Goal: Transaction & Acquisition: Purchase product/service

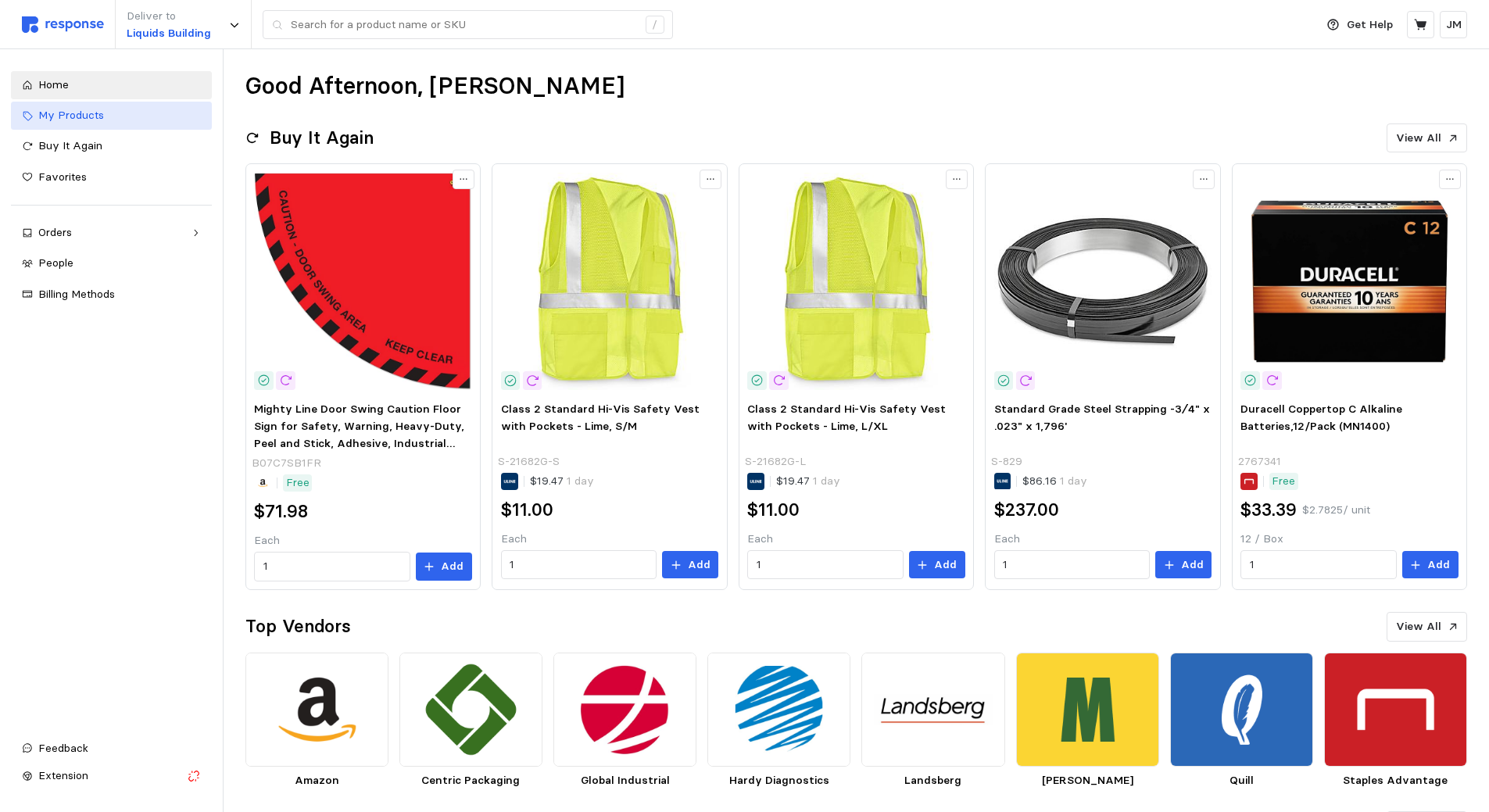
click at [106, 120] on div "My Products" at bounding box center [120, 115] width 163 height 17
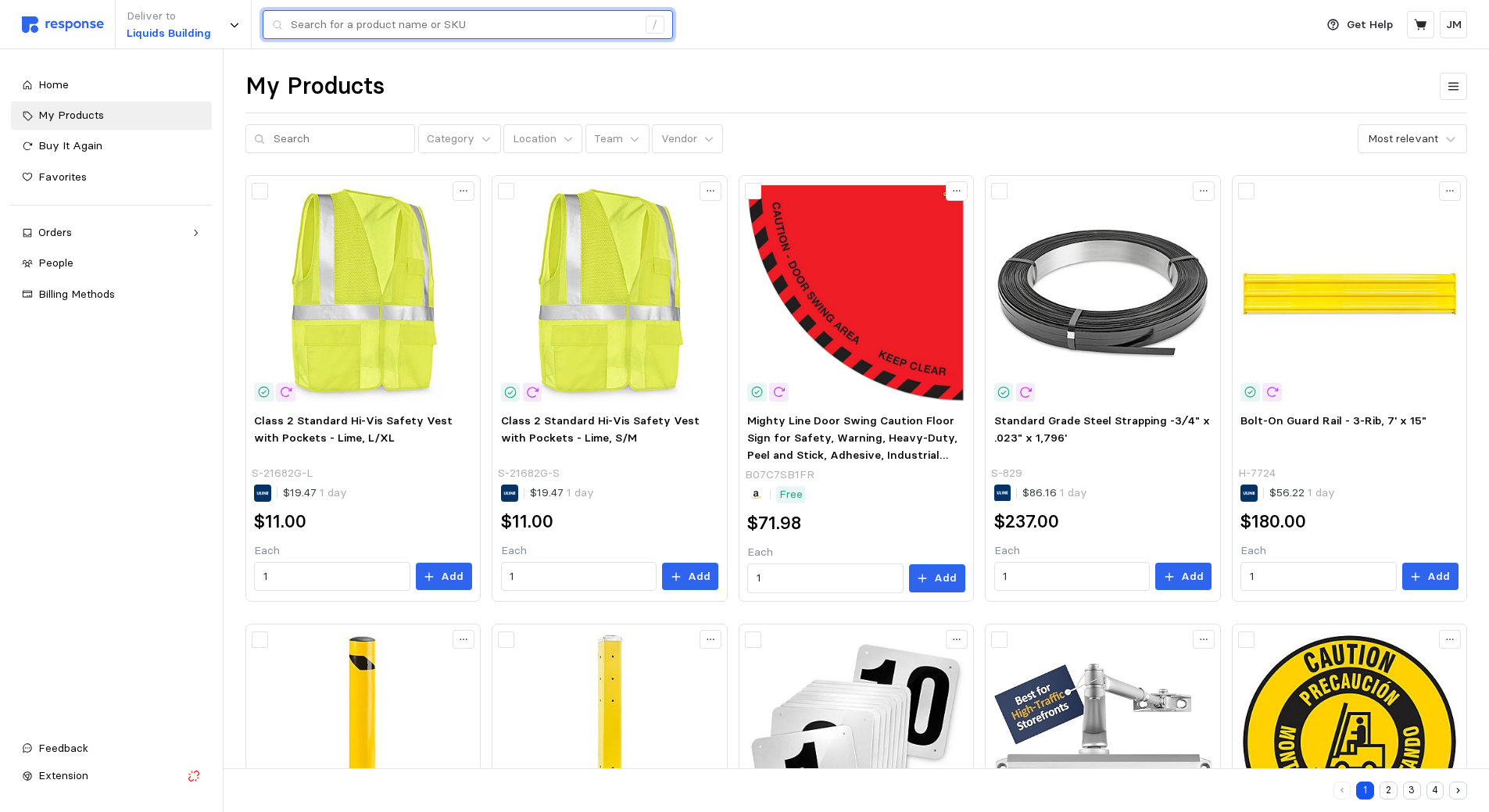
click at [536, 27] on input "text" at bounding box center [464, 24] width 346 height 28
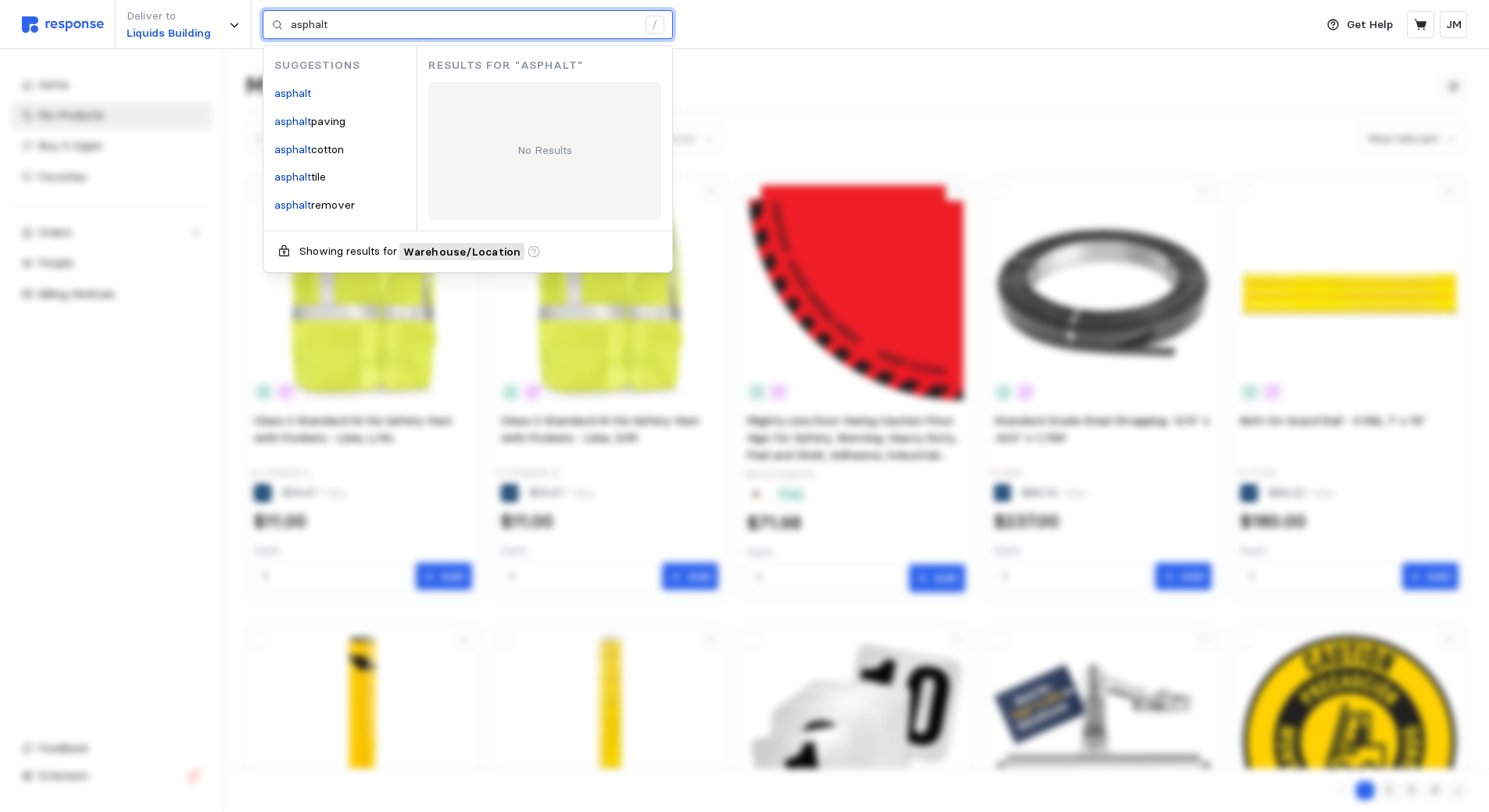
type input "asphalt"
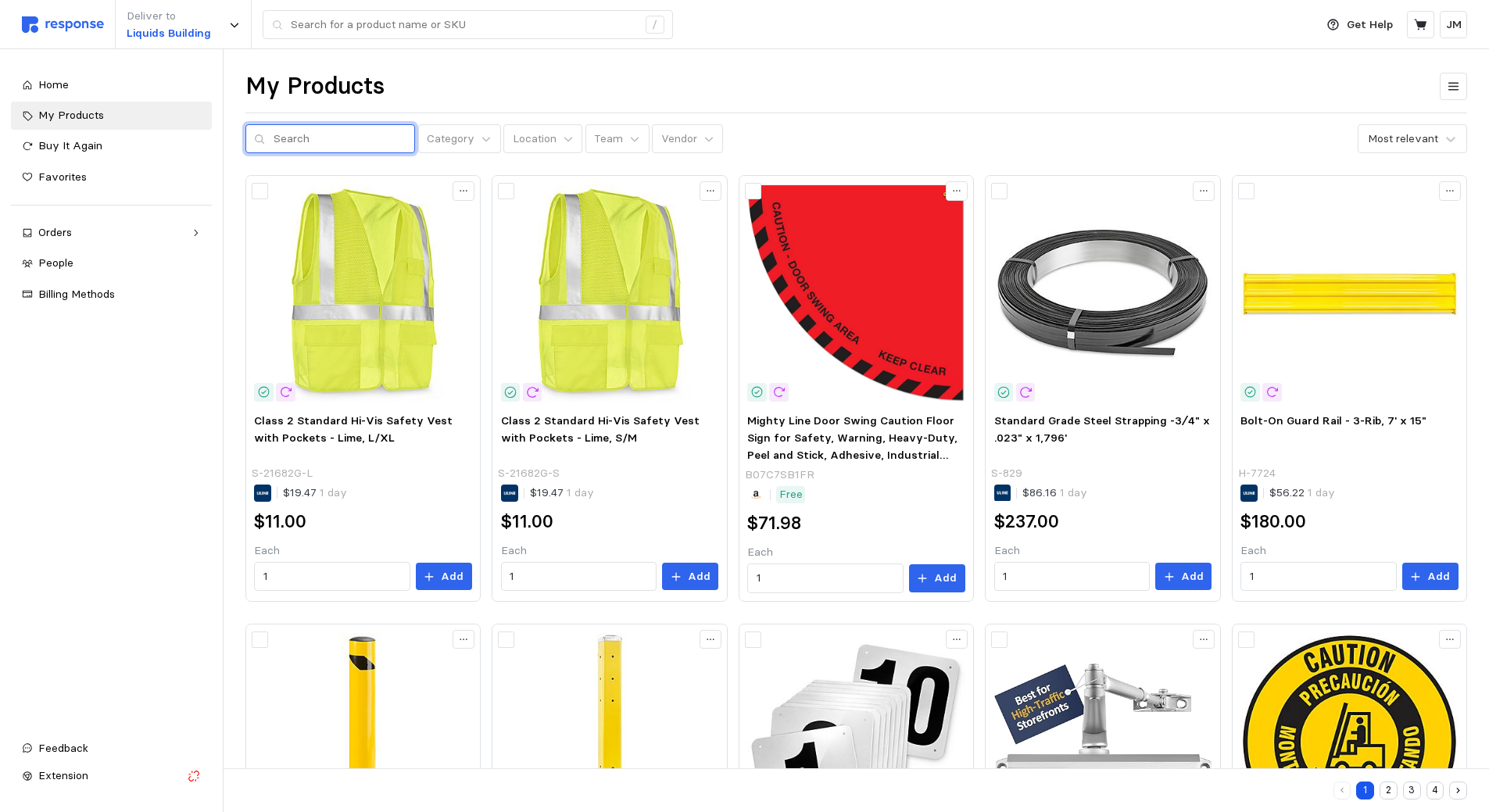
click at [288, 134] on input "text" at bounding box center [340, 138] width 133 height 28
type input "asphalt"
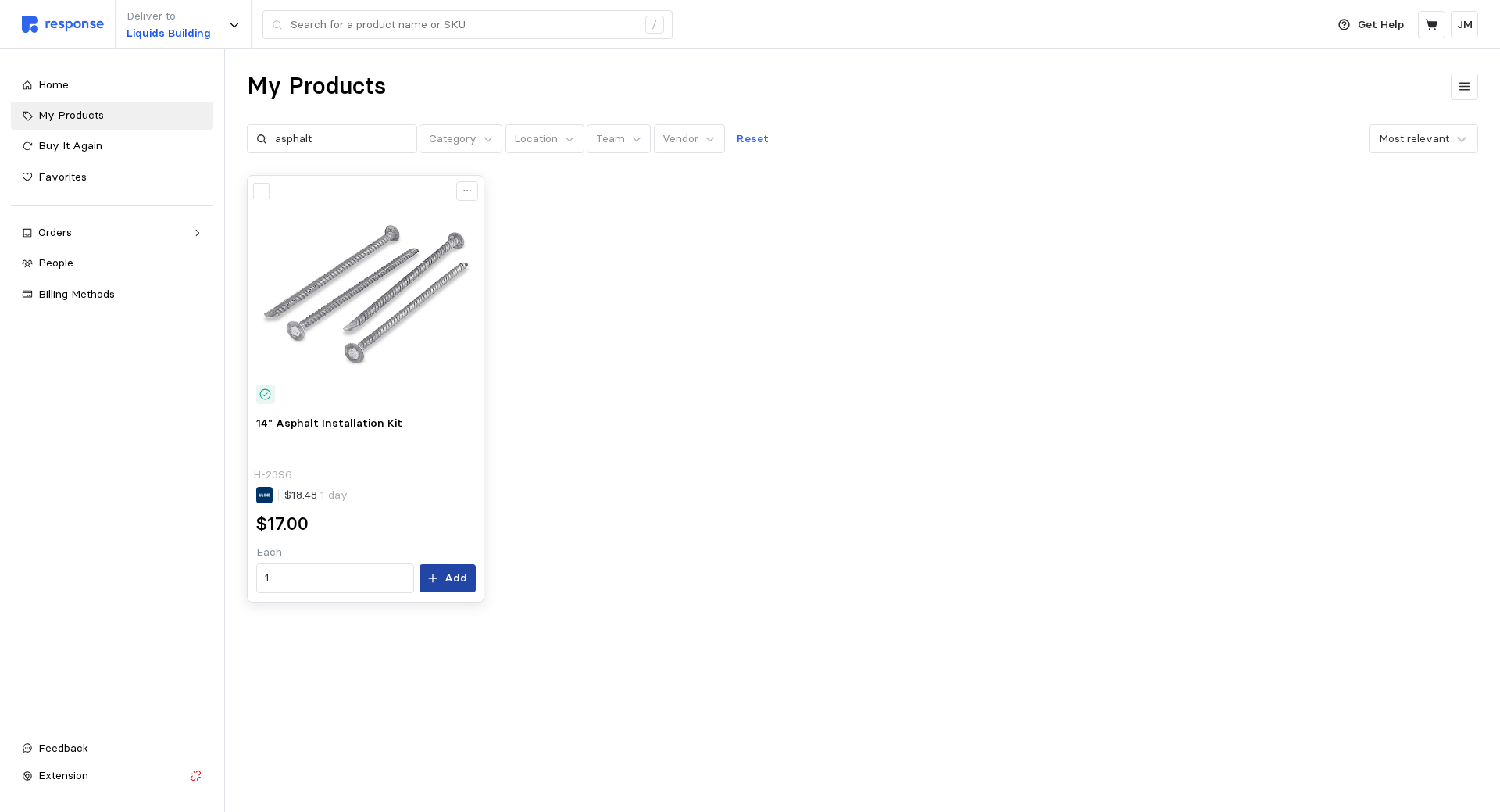
click at [437, 578] on icon at bounding box center [433, 578] width 11 height 11
click at [1287, 164] on div "My Products asphalt Category Location Team Vendor Reset Most relevant 14" Aspha…" at bounding box center [863, 358] width 1275 height 619
click at [1309, 57] on p "14" Asphalt Installation Kit" at bounding box center [1305, 59] width 133 height 17
click at [1224, 46] on img at bounding box center [1216, 59] width 33 height 33
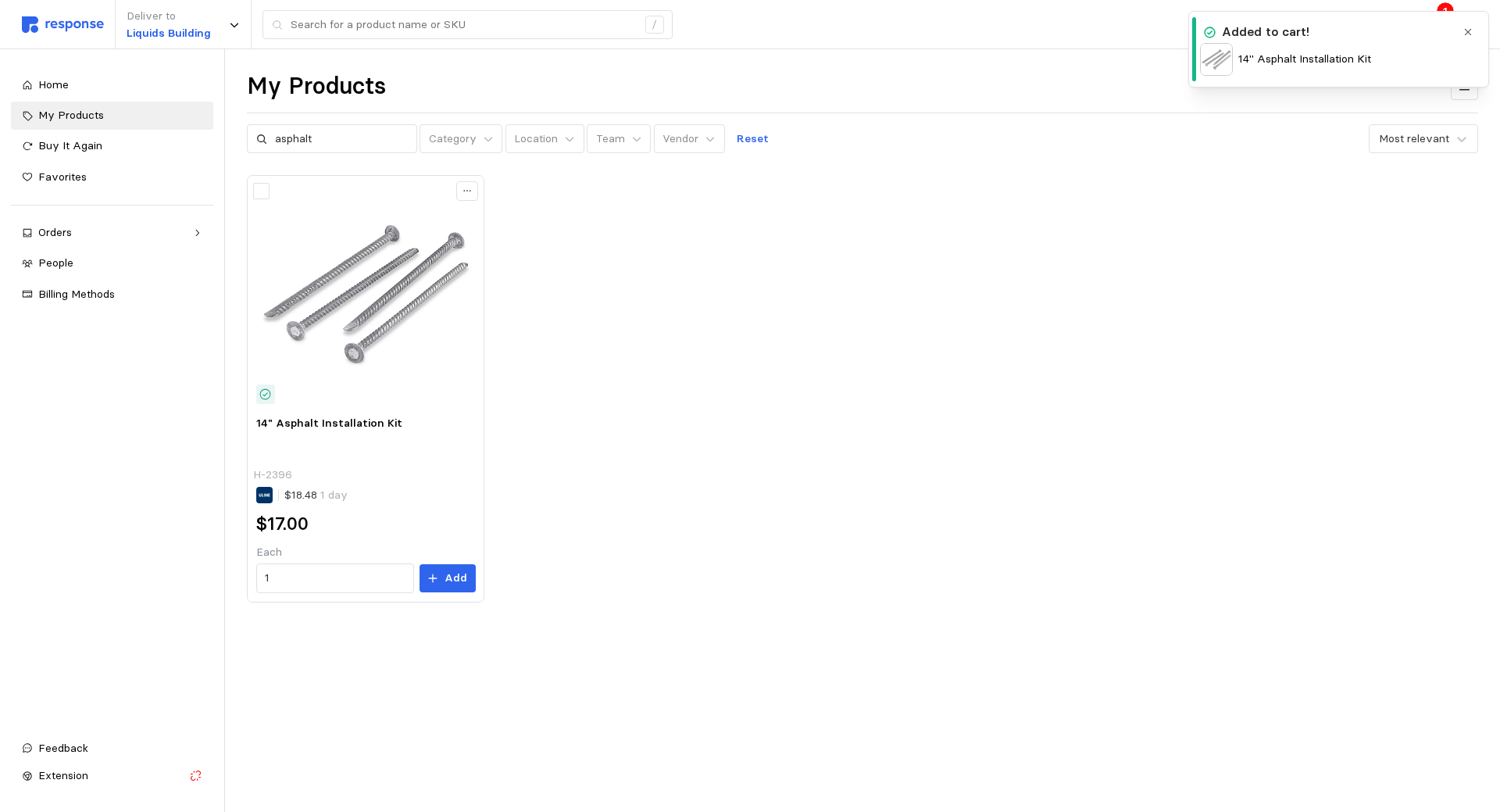
click at [1235, 33] on h4 "Added to cart!" at bounding box center [1265, 32] width 87 height 18
click at [1467, 31] on icon "button" at bounding box center [1468, 32] width 11 height 11
click at [1437, 25] on icon at bounding box center [1433, 25] width 14 height 14
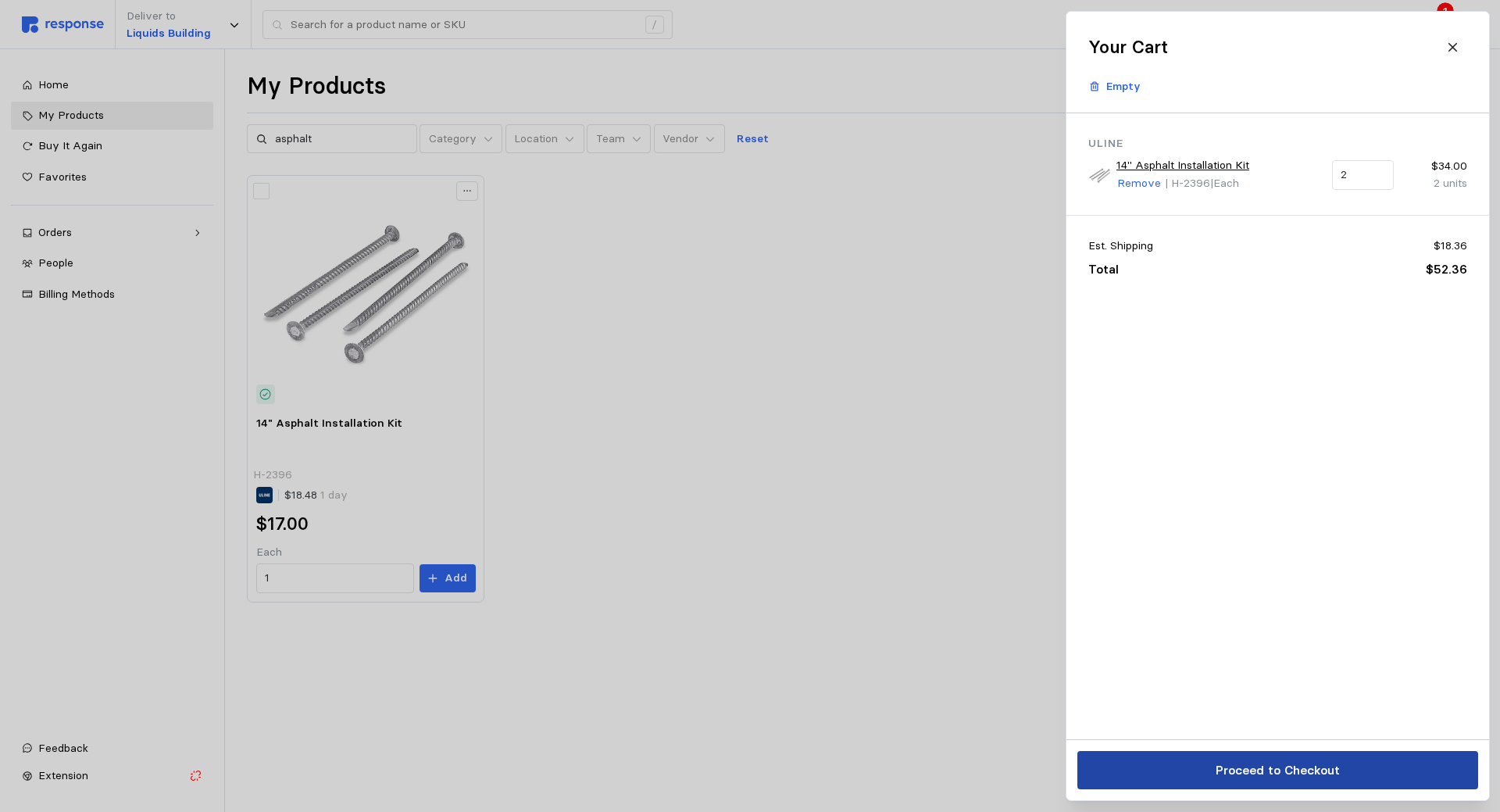
click at [1293, 768] on p "Proceed to Checkout" at bounding box center [1277, 770] width 124 height 20
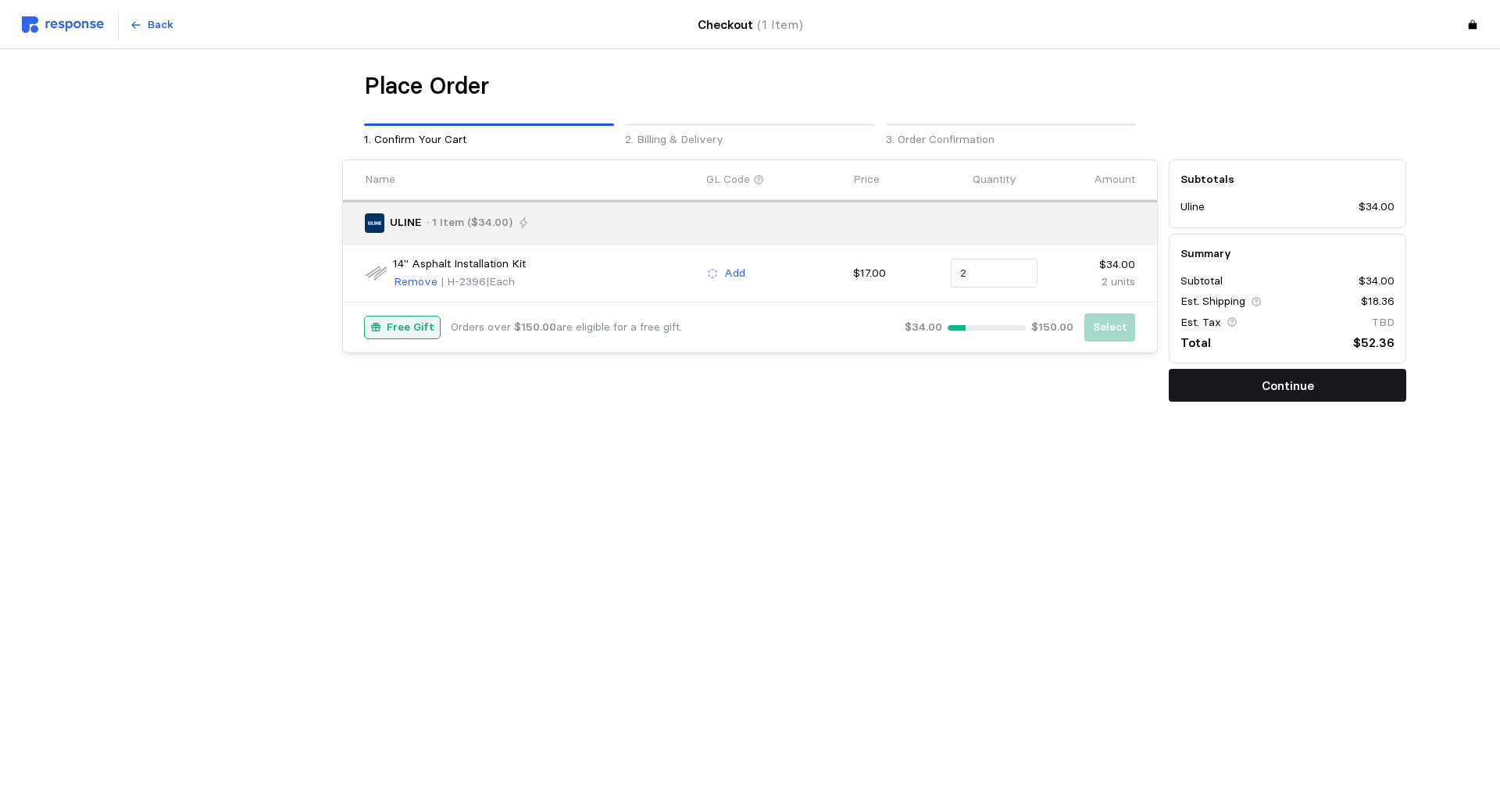
click at [1311, 391] on p "Continue" at bounding box center [1288, 385] width 52 height 20
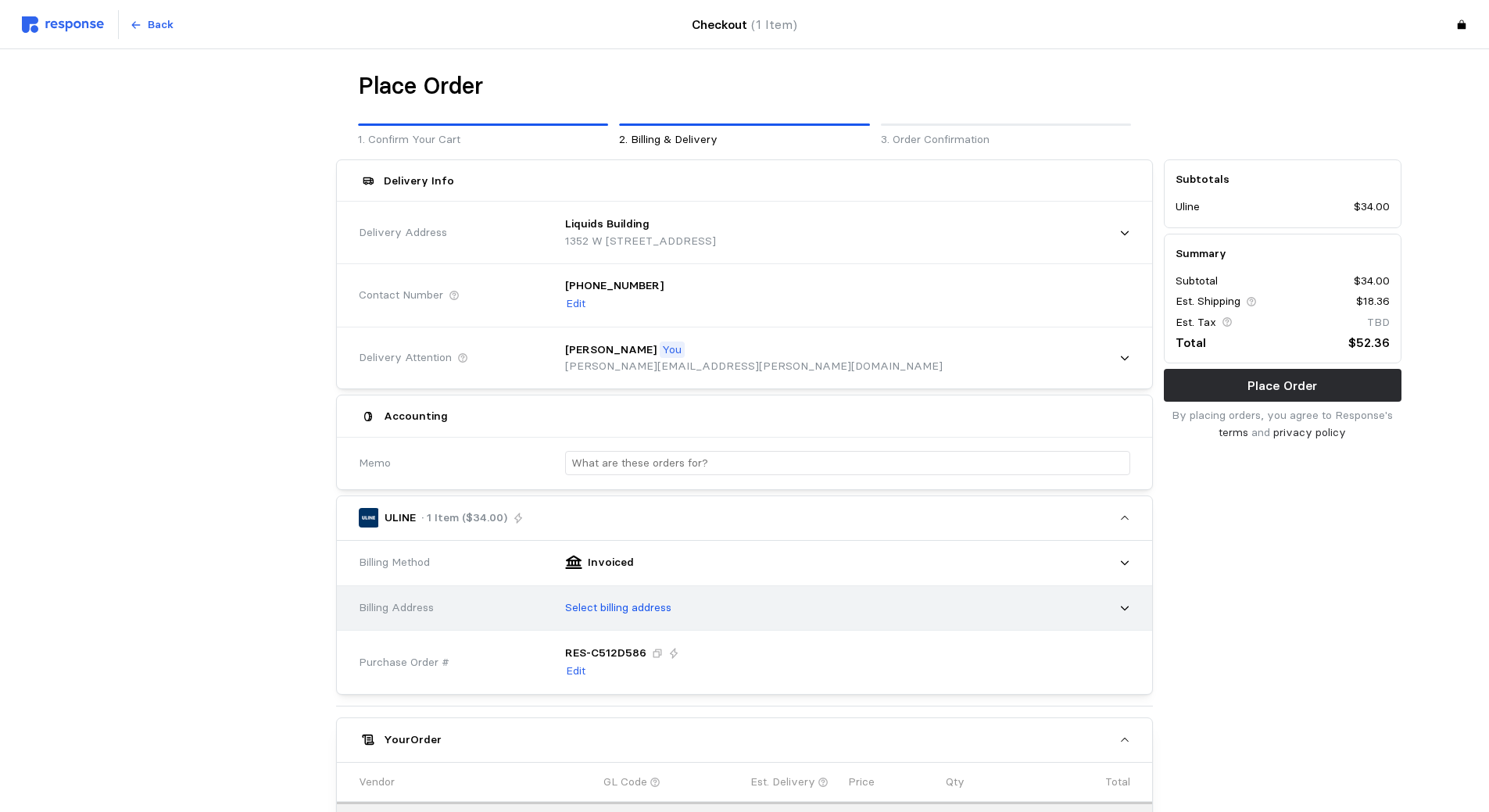
click at [1122, 612] on icon at bounding box center [1125, 608] width 11 height 11
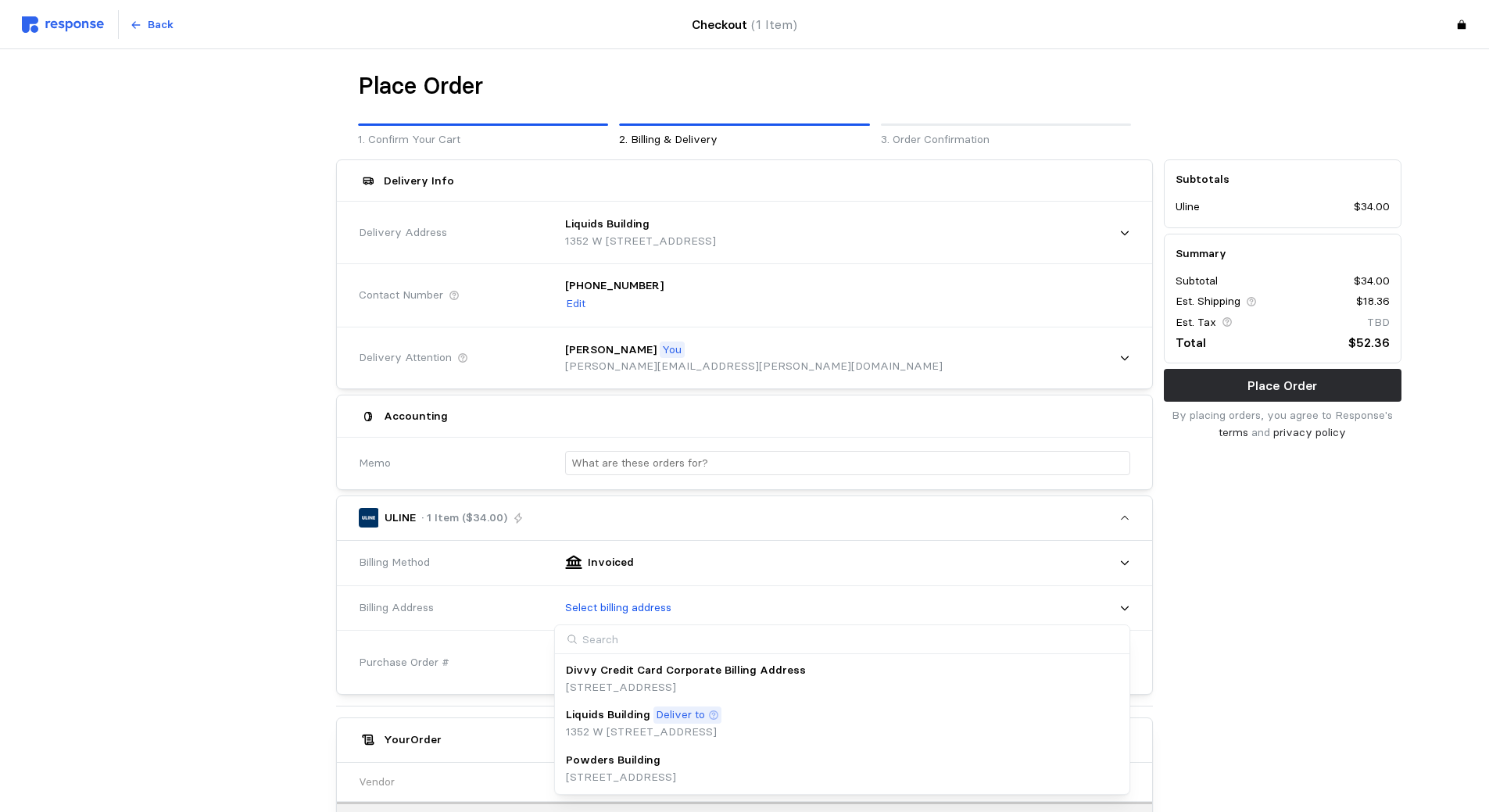
click at [806, 682] on p "[STREET_ADDRESS]" at bounding box center [686, 687] width 240 height 17
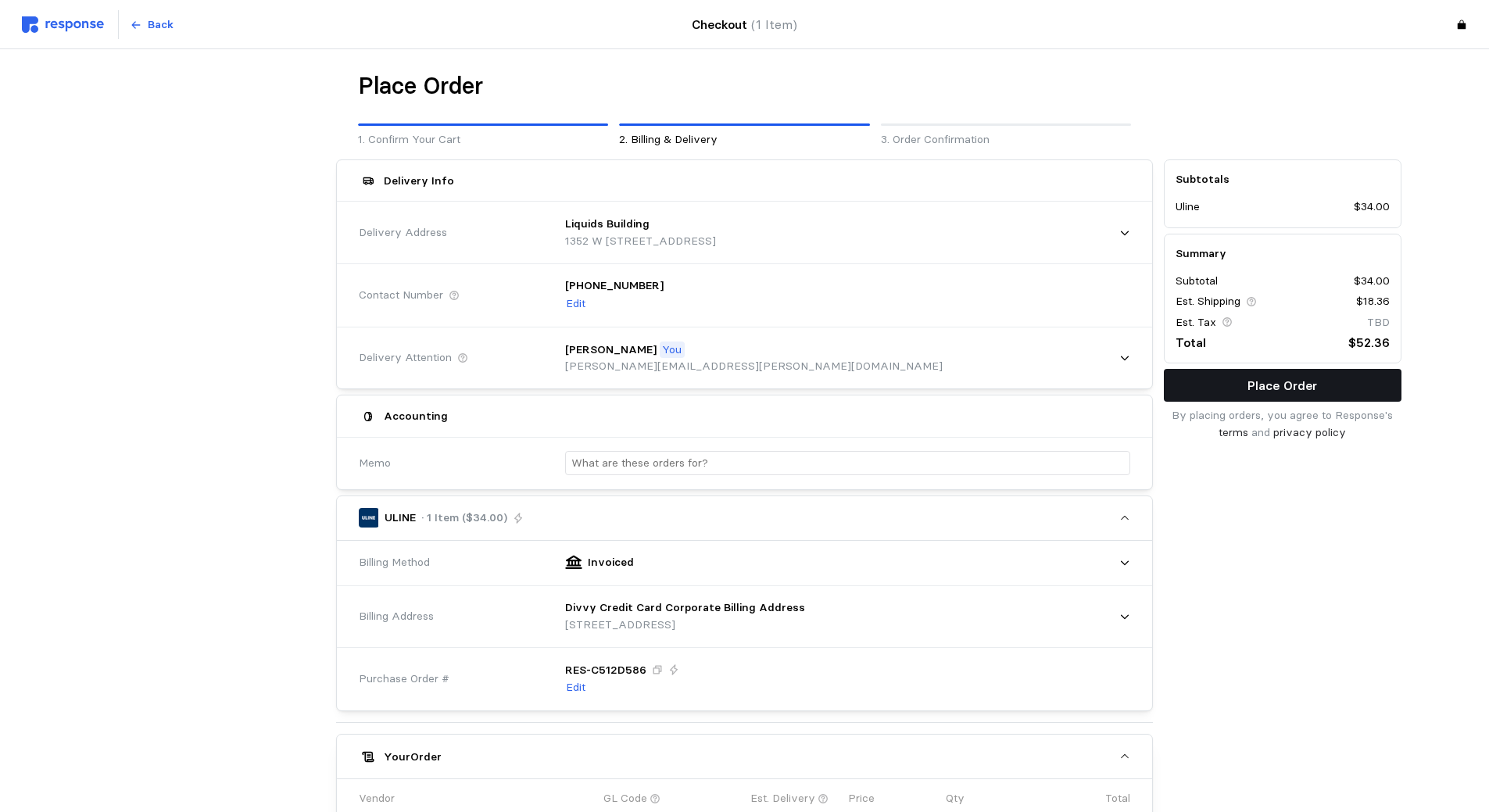
click at [1240, 388] on button "Place Order" at bounding box center [1282, 385] width 237 height 33
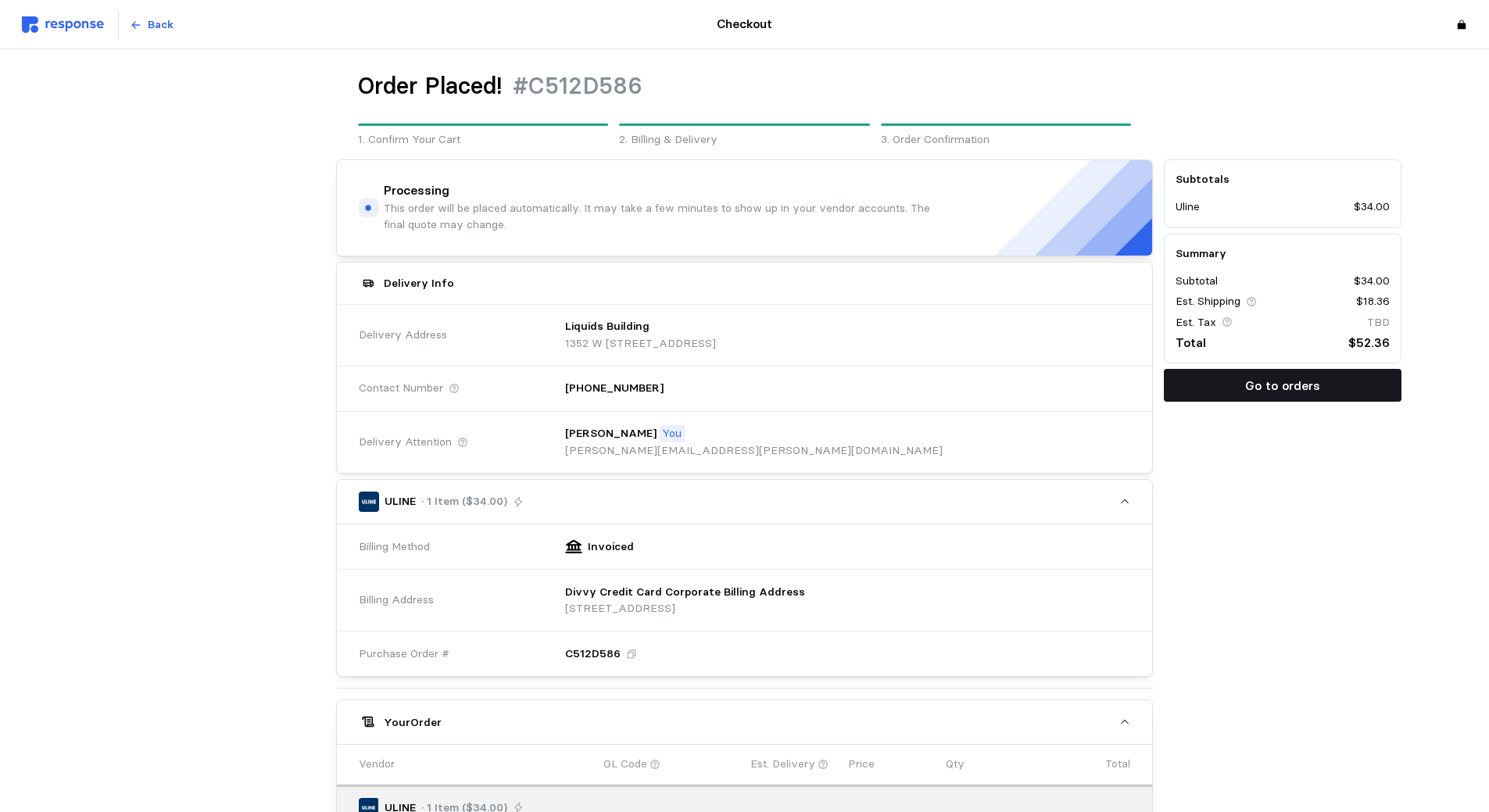
click at [1240, 388] on button "Go to orders" at bounding box center [1282, 385] width 237 height 33
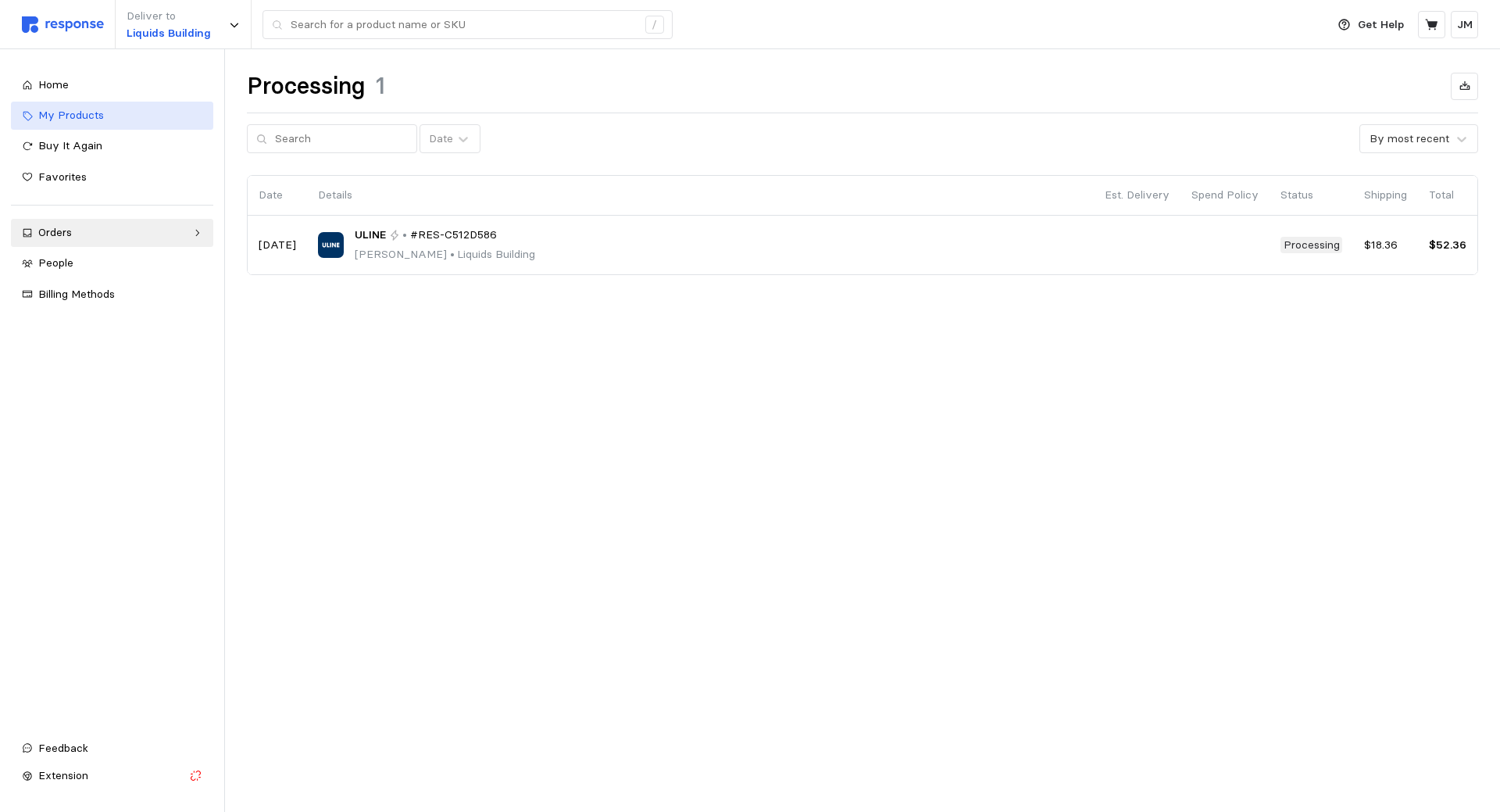
click at [64, 112] on span "My Products" at bounding box center [71, 115] width 66 height 14
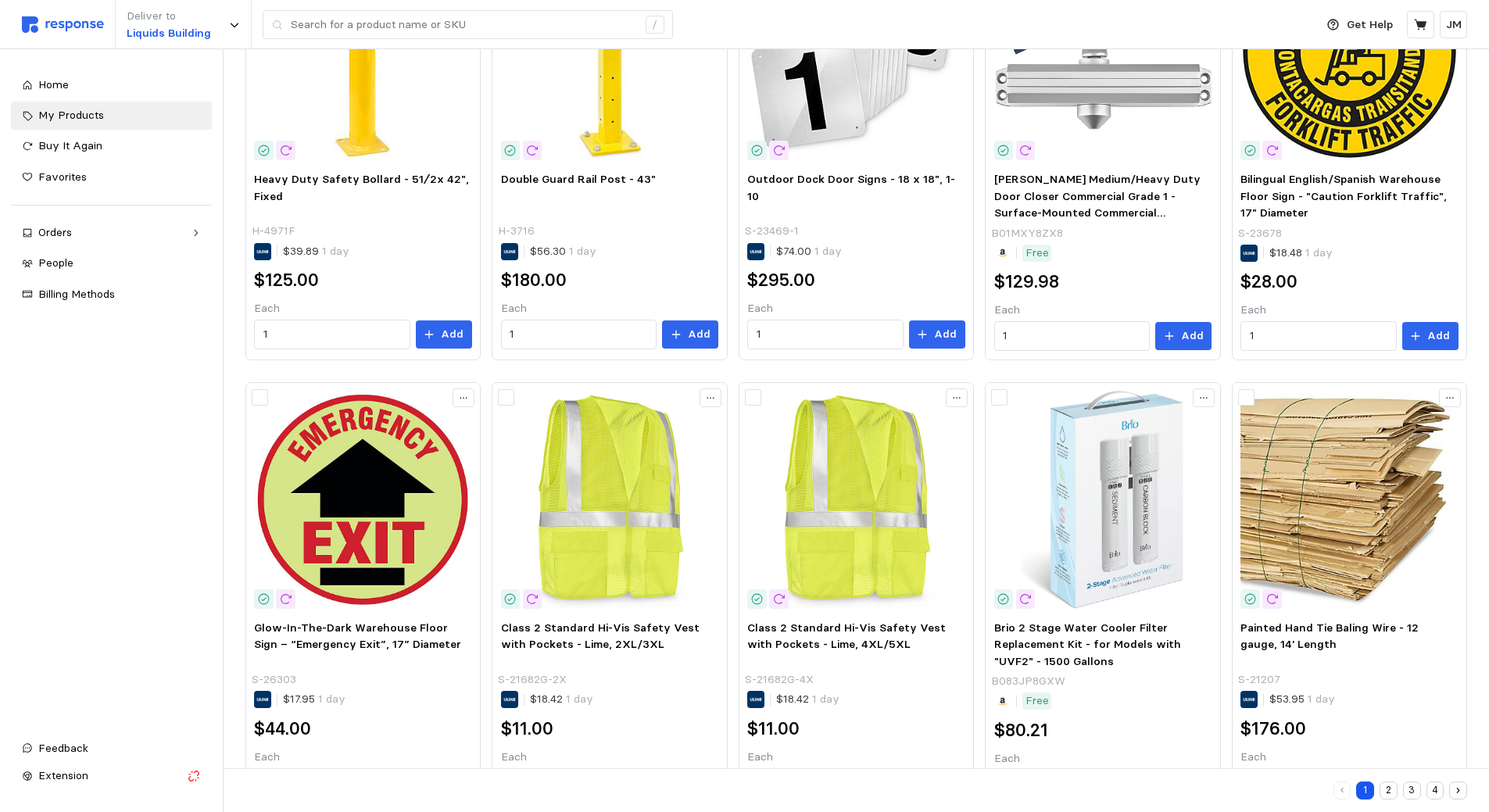
scroll to position [752, 0]
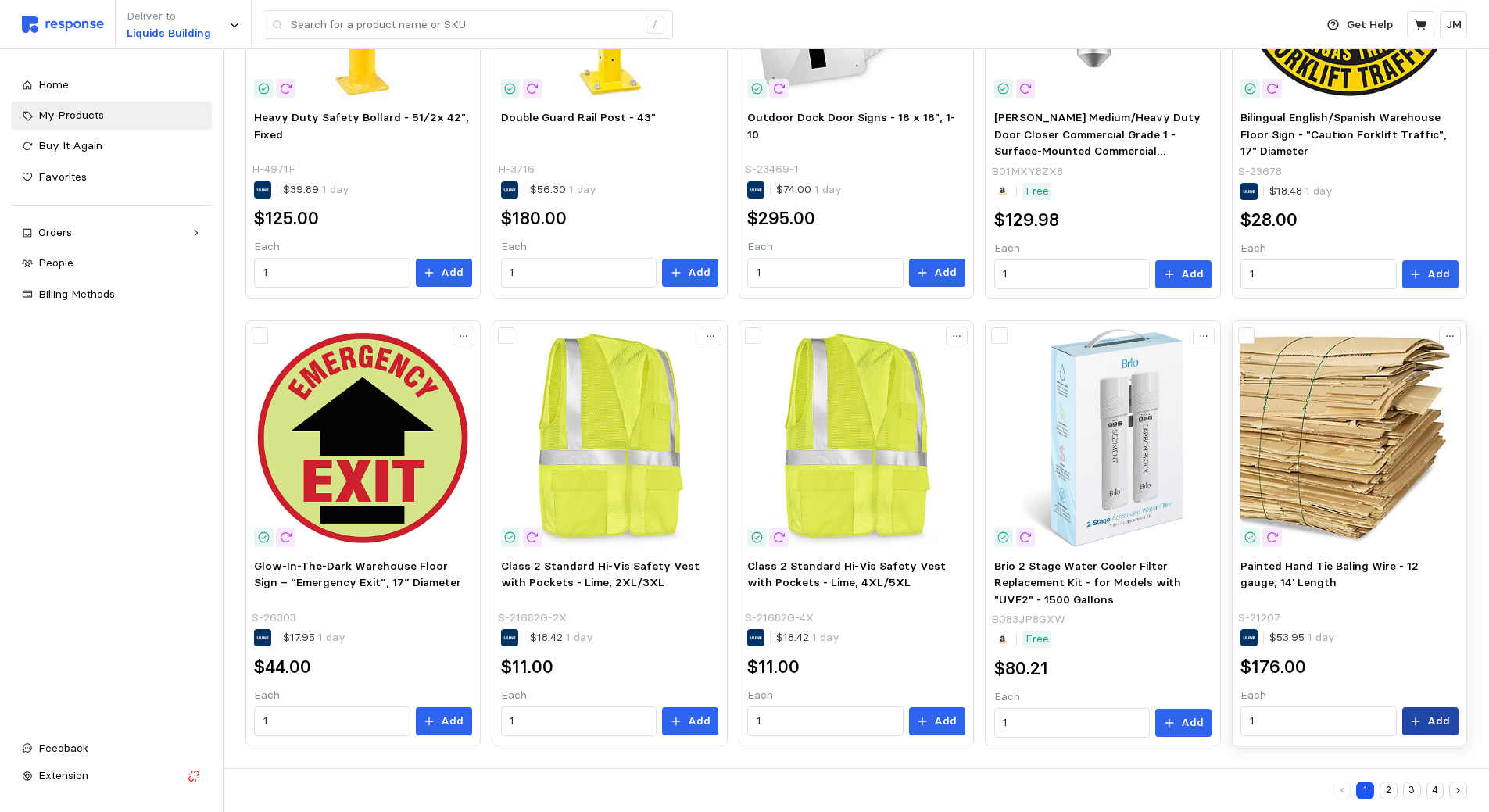
click at [1433, 717] on p "Add" at bounding box center [1438, 720] width 22 height 17
click at [1426, 712] on button "Add" at bounding box center [1430, 720] width 57 height 28
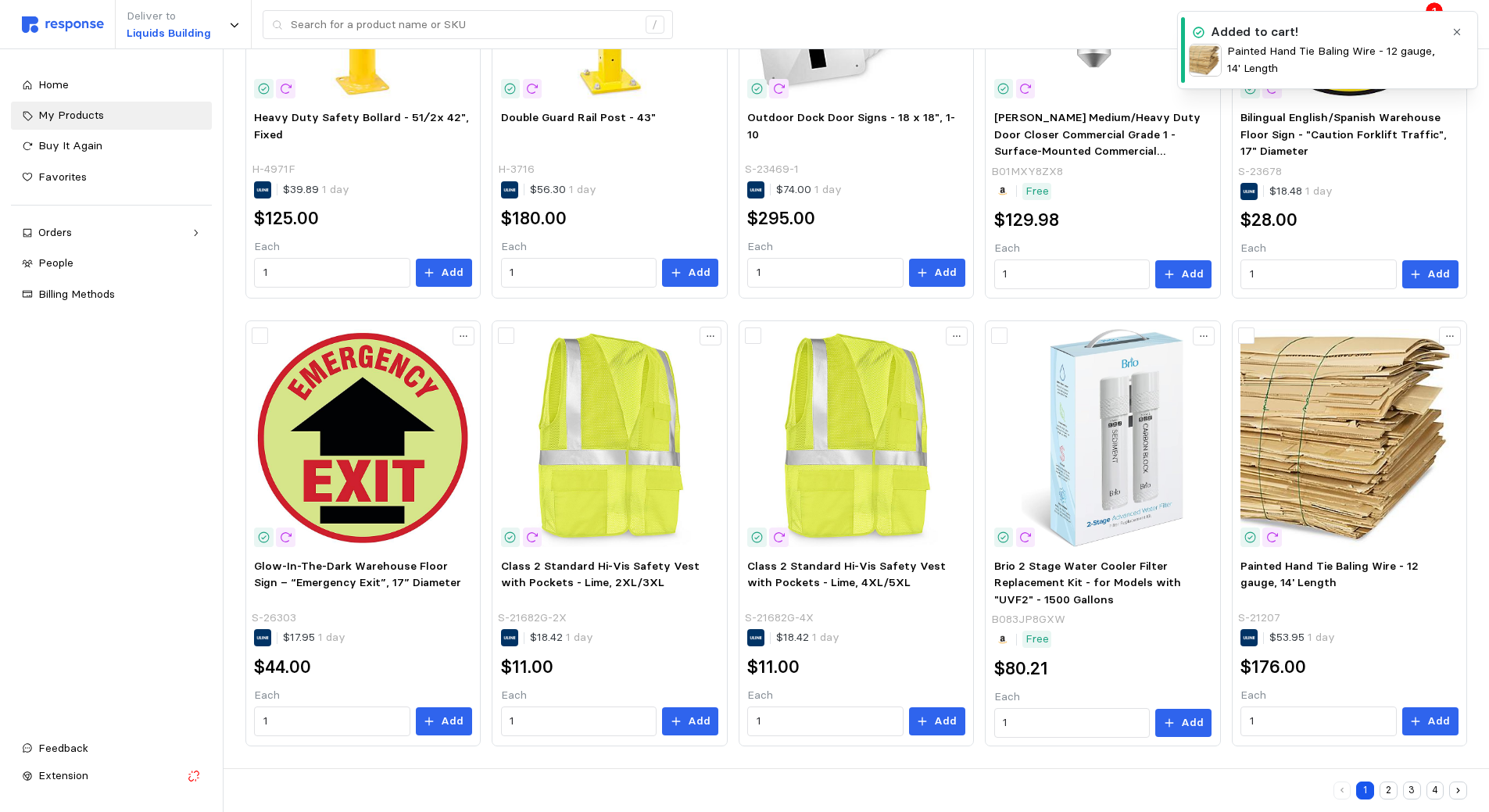
click at [1458, 30] on icon "button" at bounding box center [1457, 32] width 11 height 11
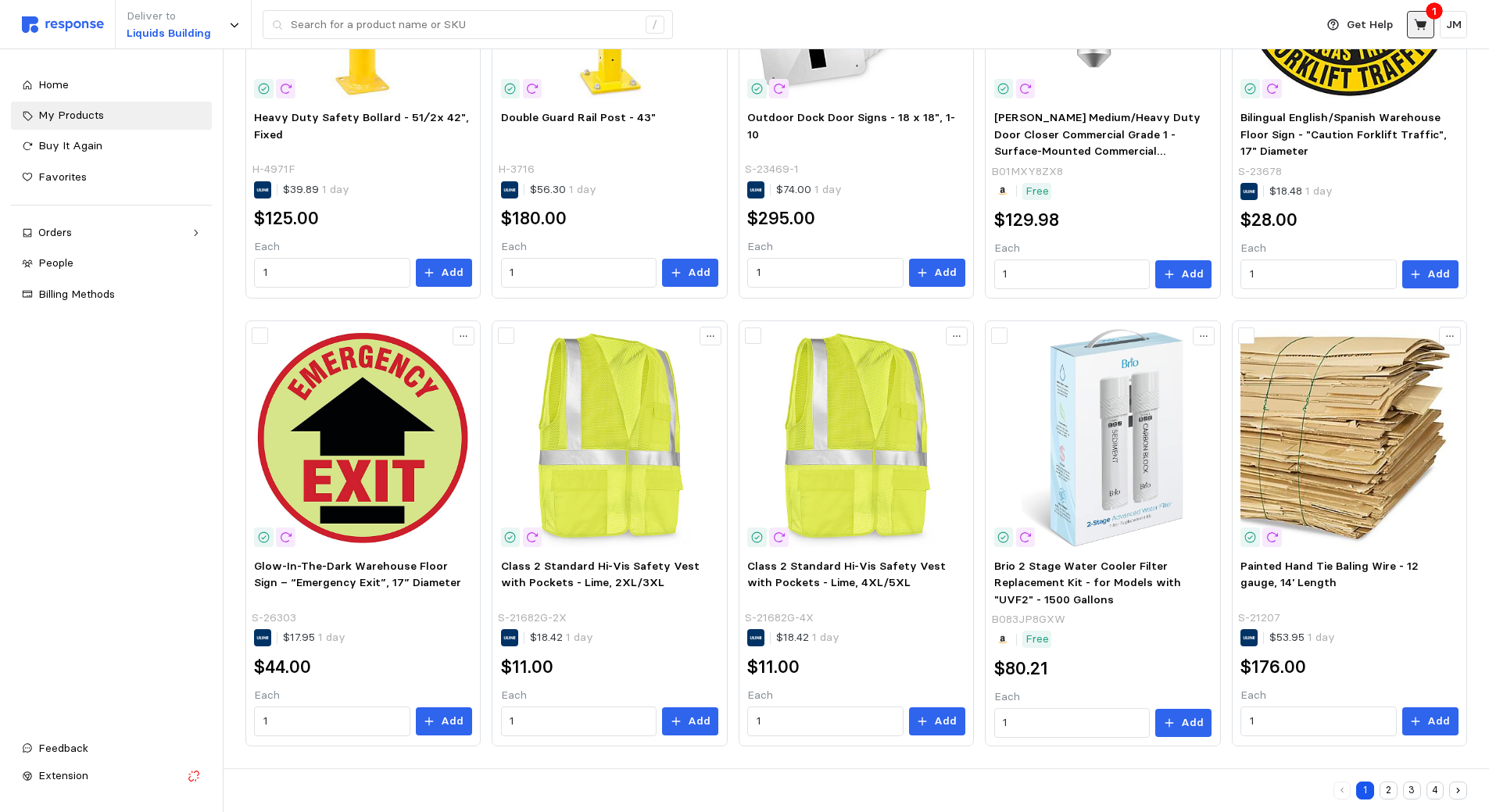
click at [1423, 22] on icon at bounding box center [1420, 24] width 13 height 11
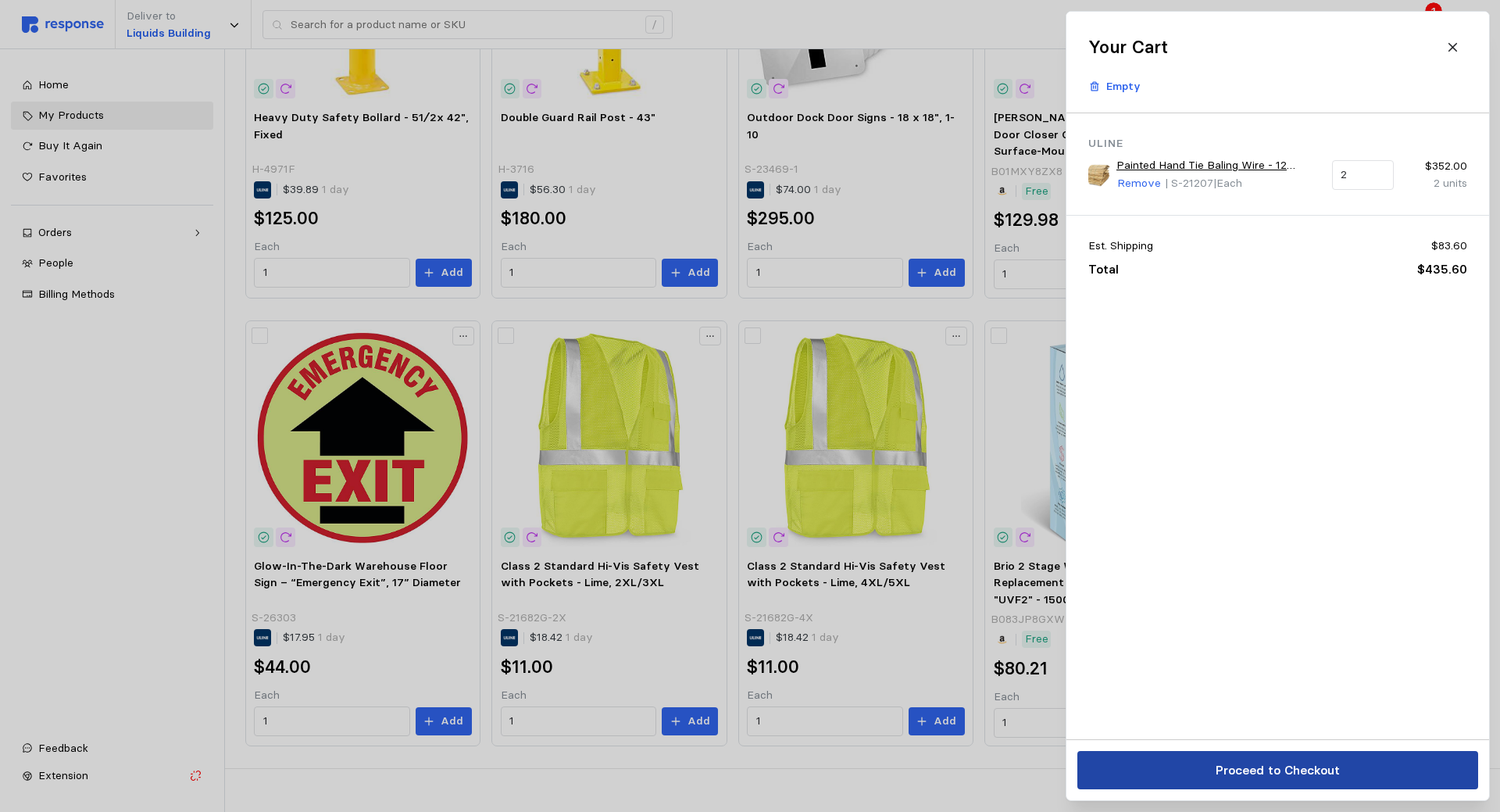
click at [1259, 769] on p "Proceed to Checkout" at bounding box center [1277, 770] width 124 height 20
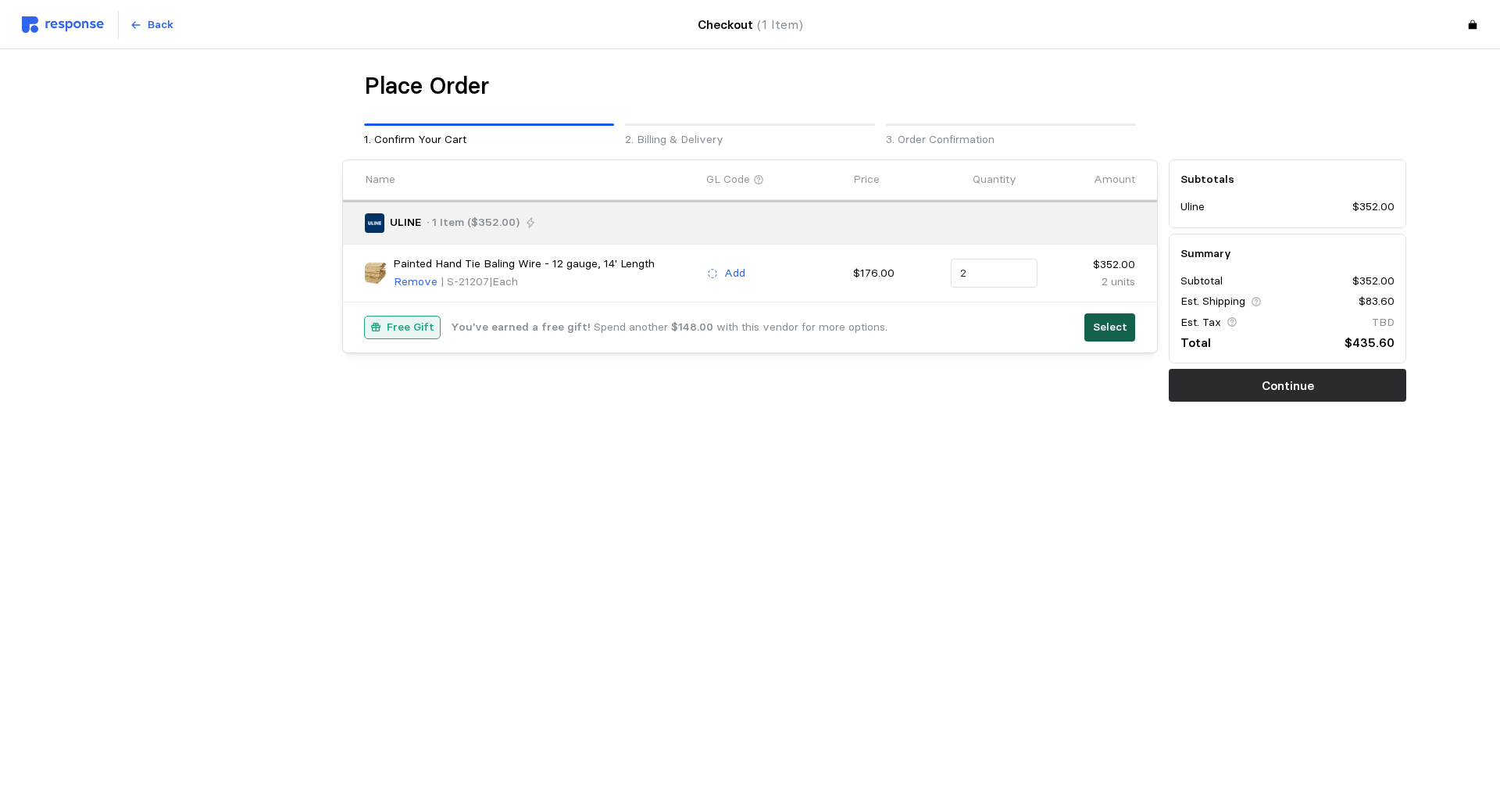
click at [1106, 333] on p "Select" at bounding box center [1110, 327] width 34 height 17
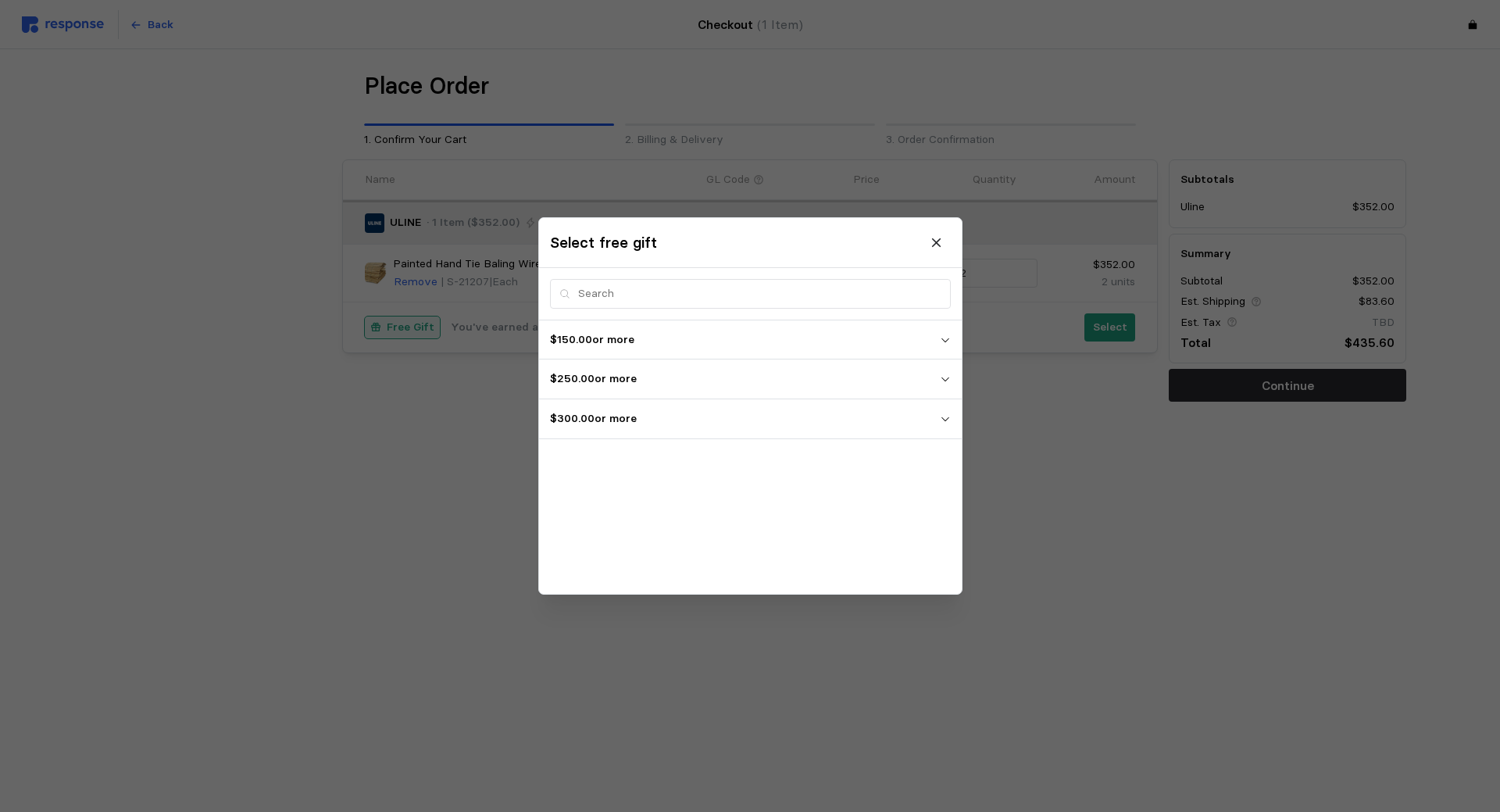
click at [945, 423] on icon "button" at bounding box center [944, 419] width 11 height 11
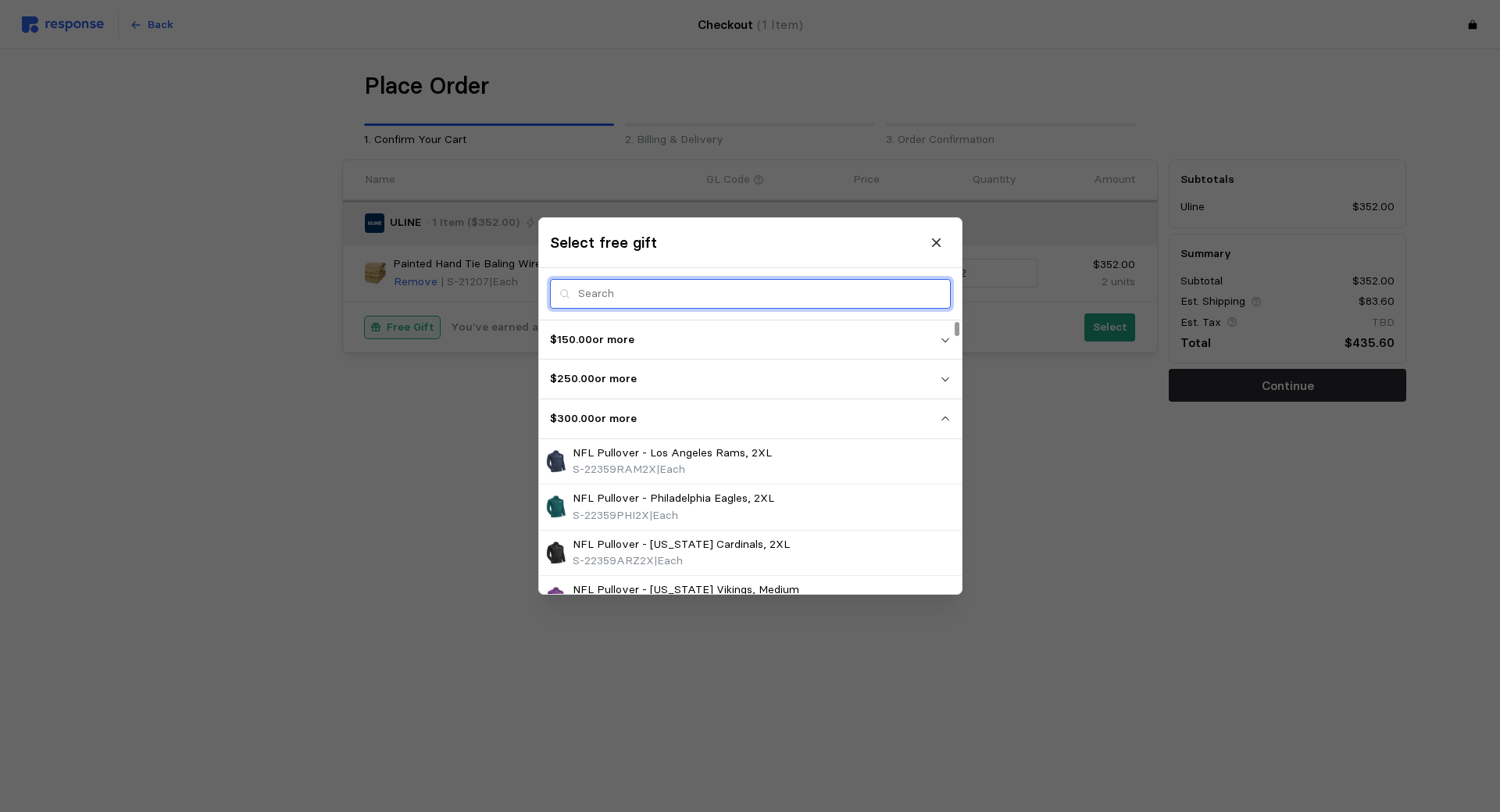
click at [770, 298] on input "text" at bounding box center [760, 293] width 363 height 28
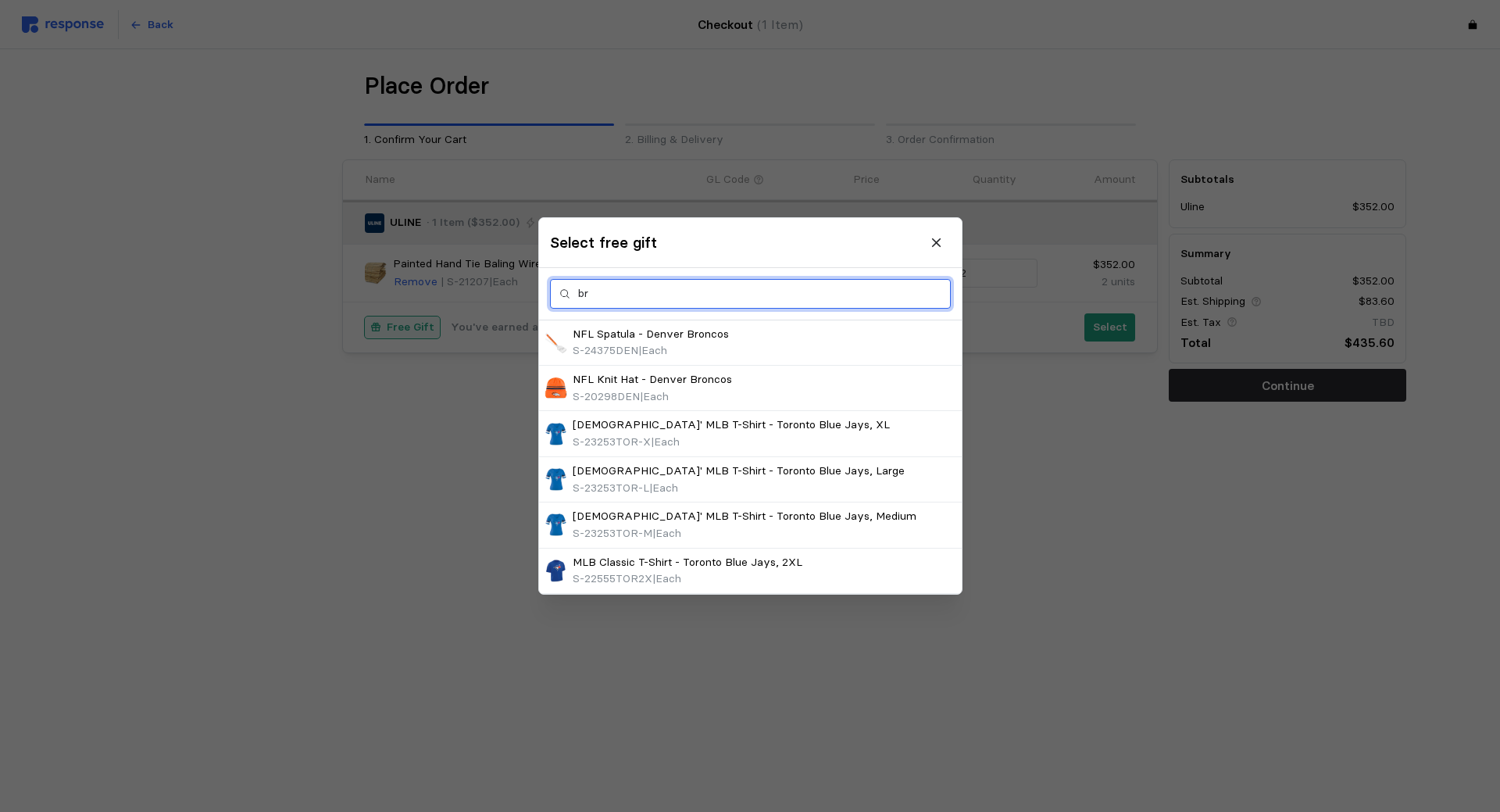
type input "b"
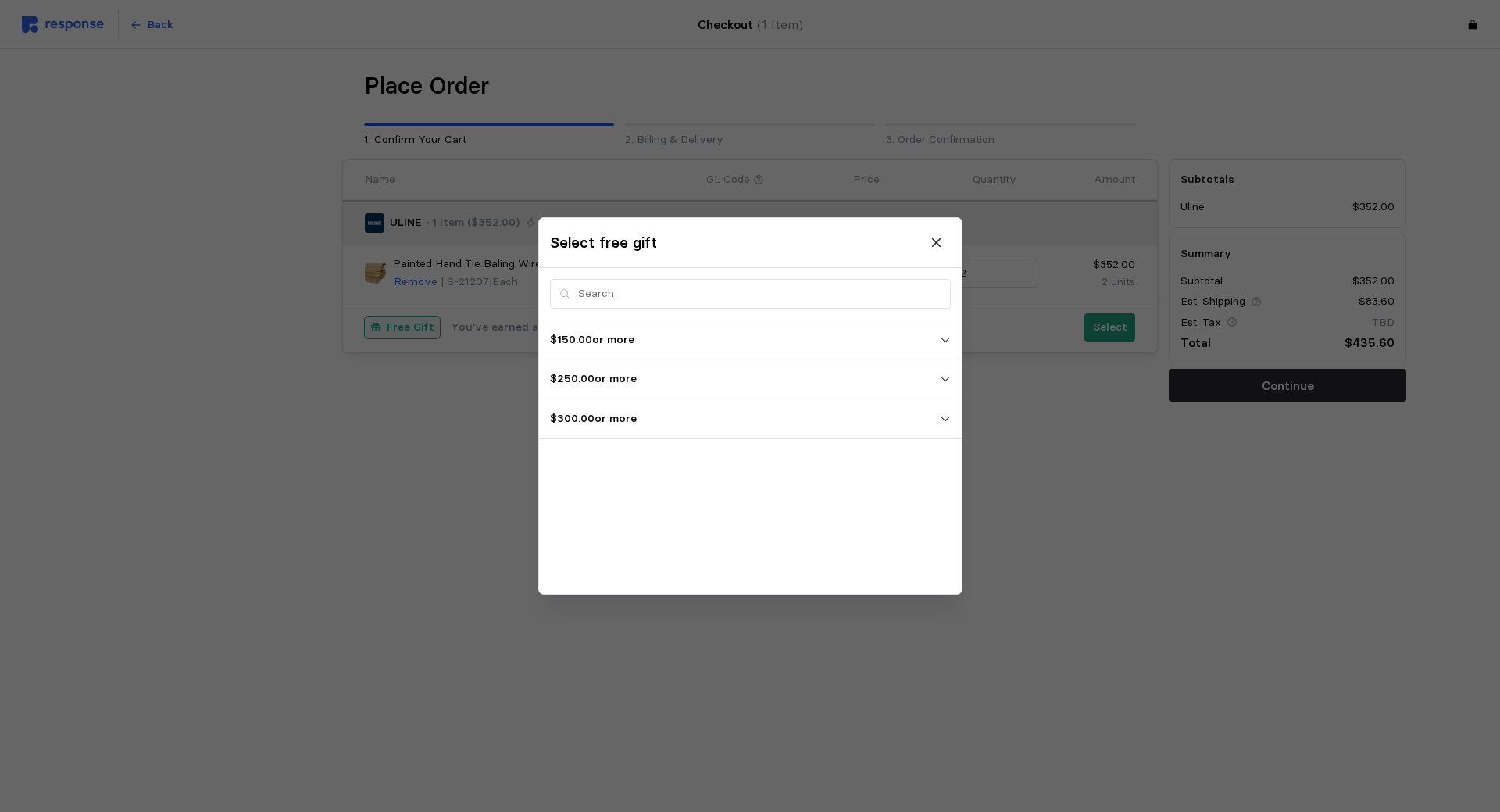
click at [933, 418] on p "$300.00 or more" at bounding box center [745, 419] width 390 height 17
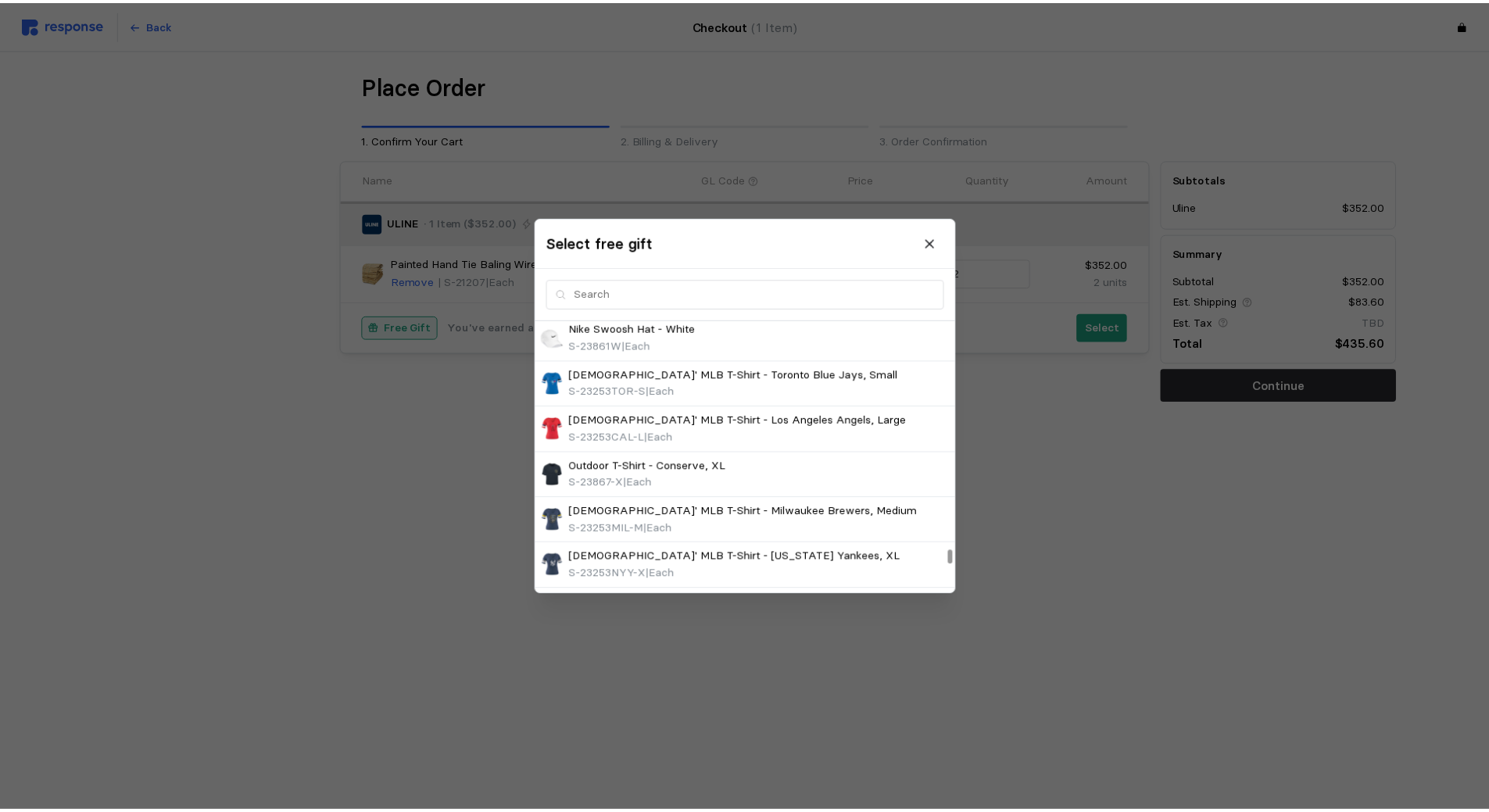
scroll to position [6615, 0]
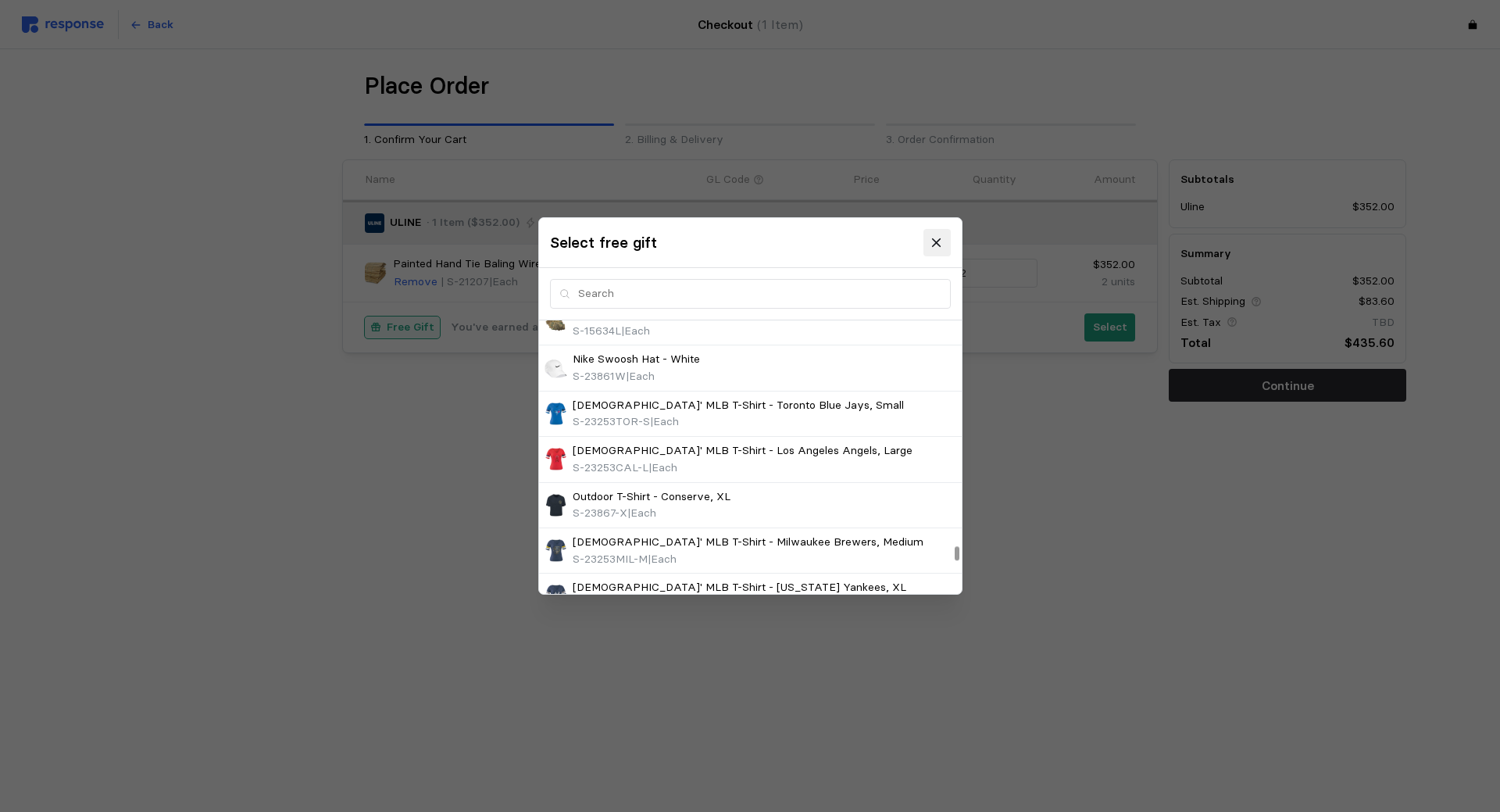
click at [937, 239] on icon at bounding box center [937, 243] width 14 height 14
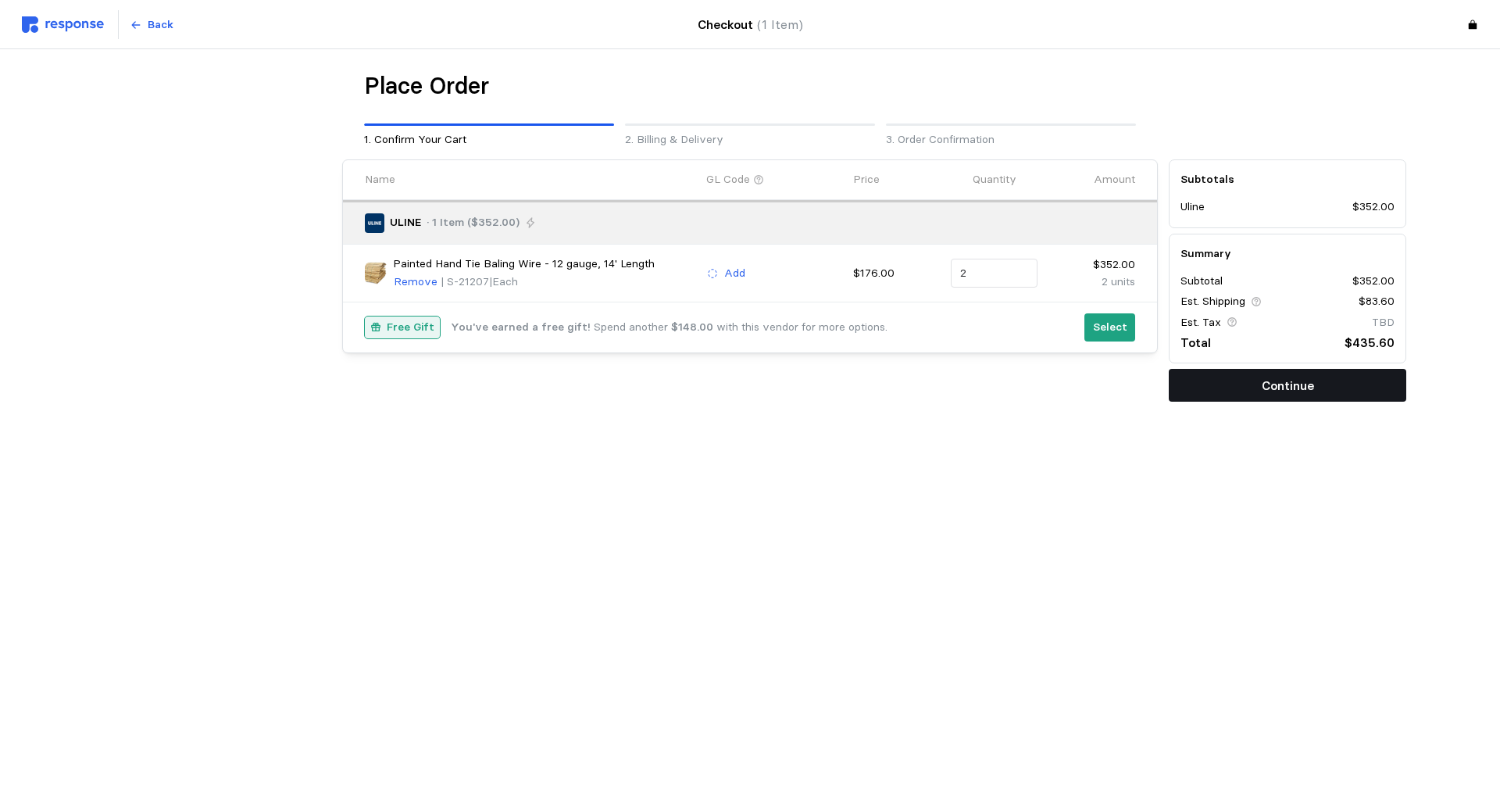
click at [1268, 383] on p "Continue" at bounding box center [1288, 385] width 52 height 20
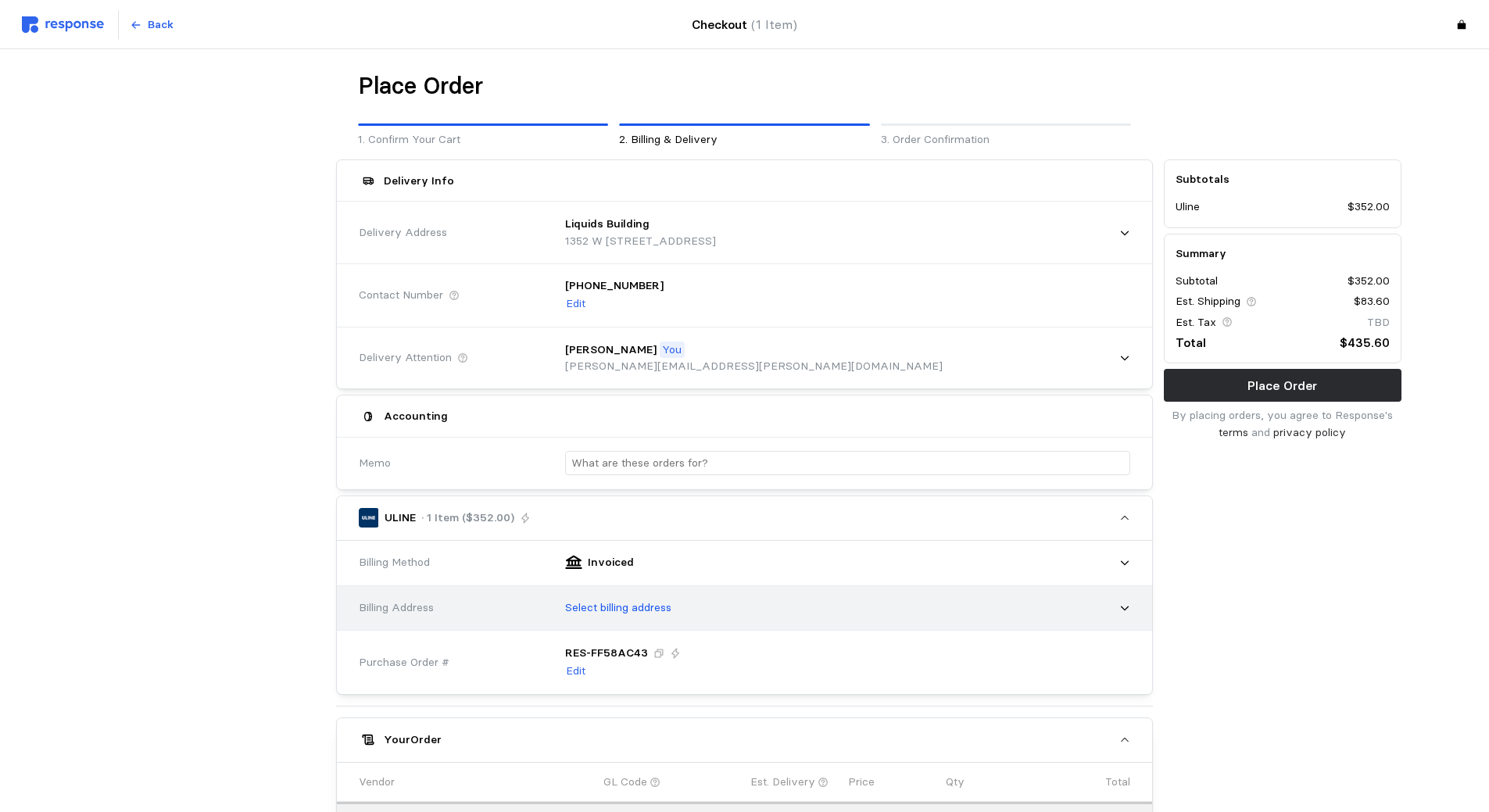
click at [1121, 609] on icon at bounding box center [1125, 608] width 11 height 11
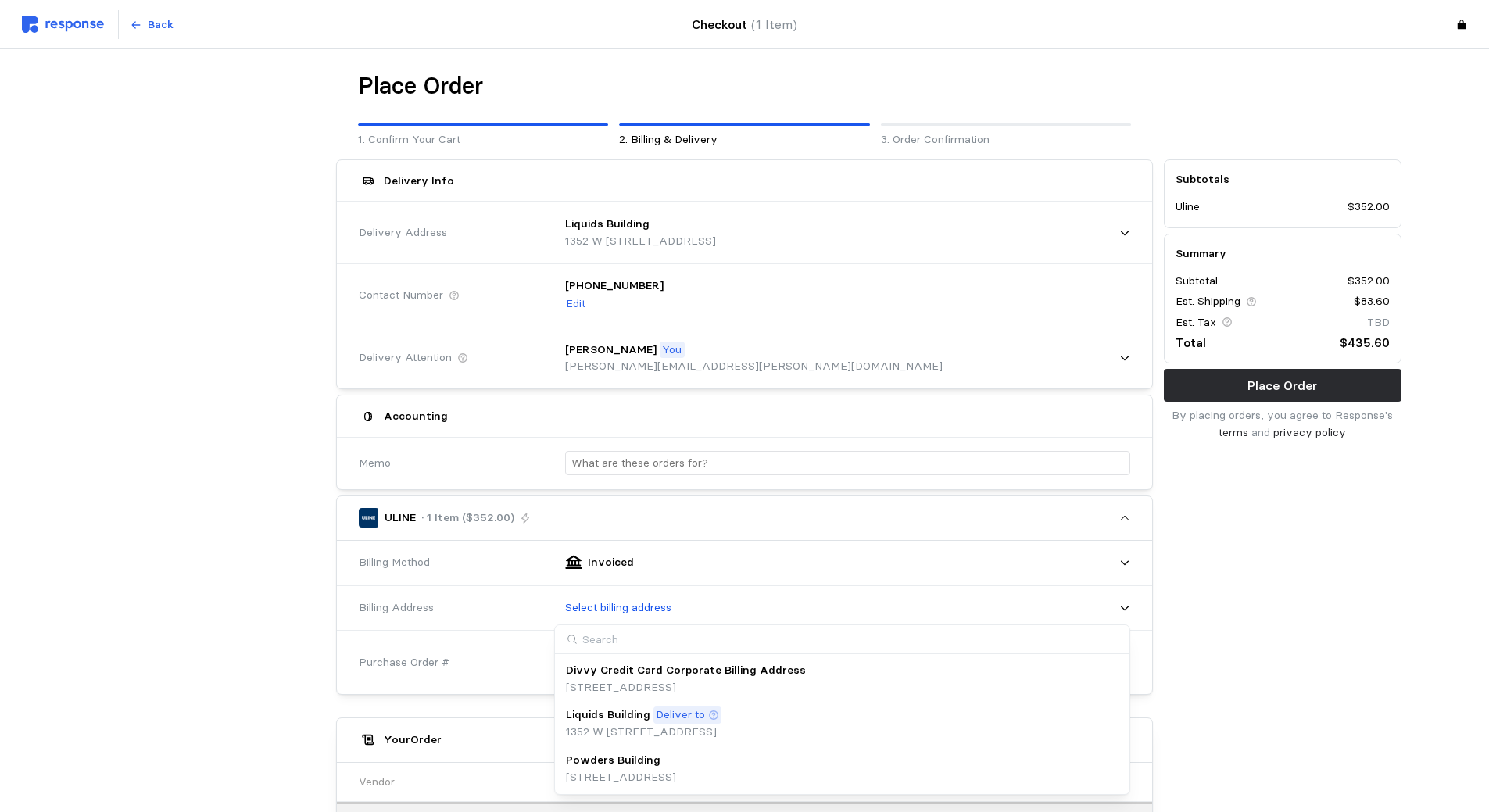
click at [1034, 688] on div "Divvy Credit Card Corporate Billing Address [STREET_ADDRESS]" at bounding box center [842, 678] width 553 height 33
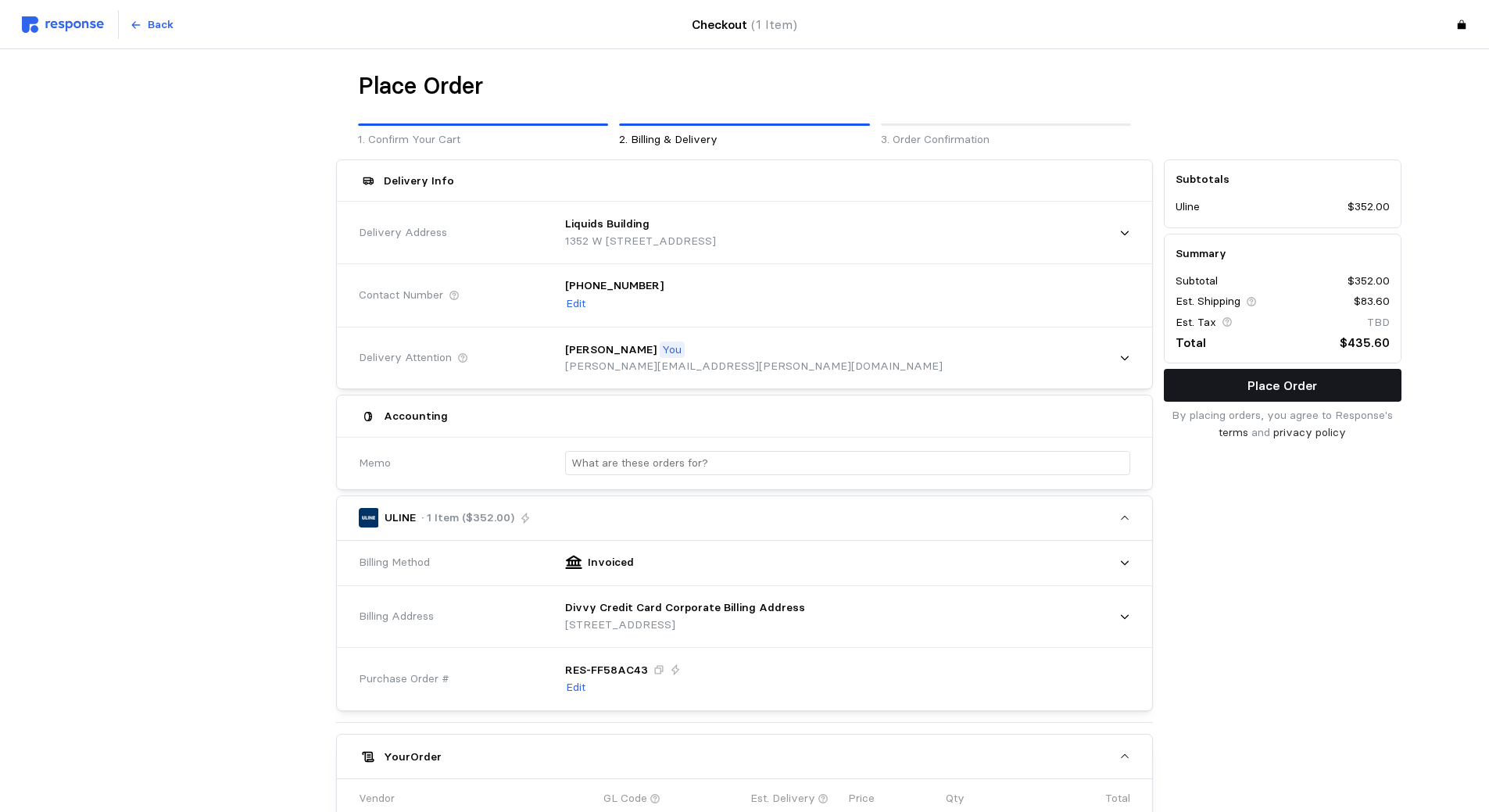
click at [1266, 383] on p "Place Order" at bounding box center [1281, 385] width 69 height 20
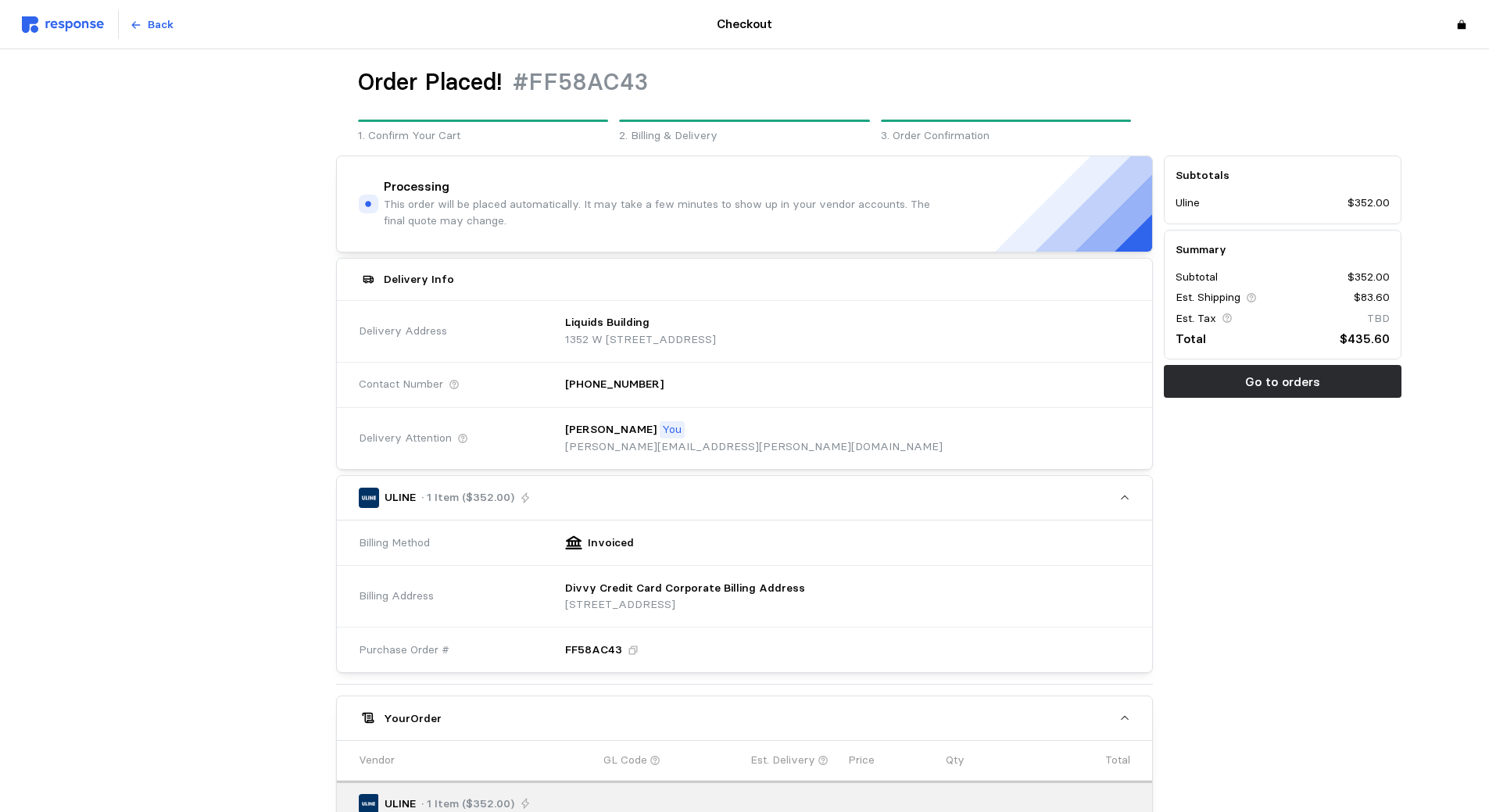
scroll to position [0, 0]
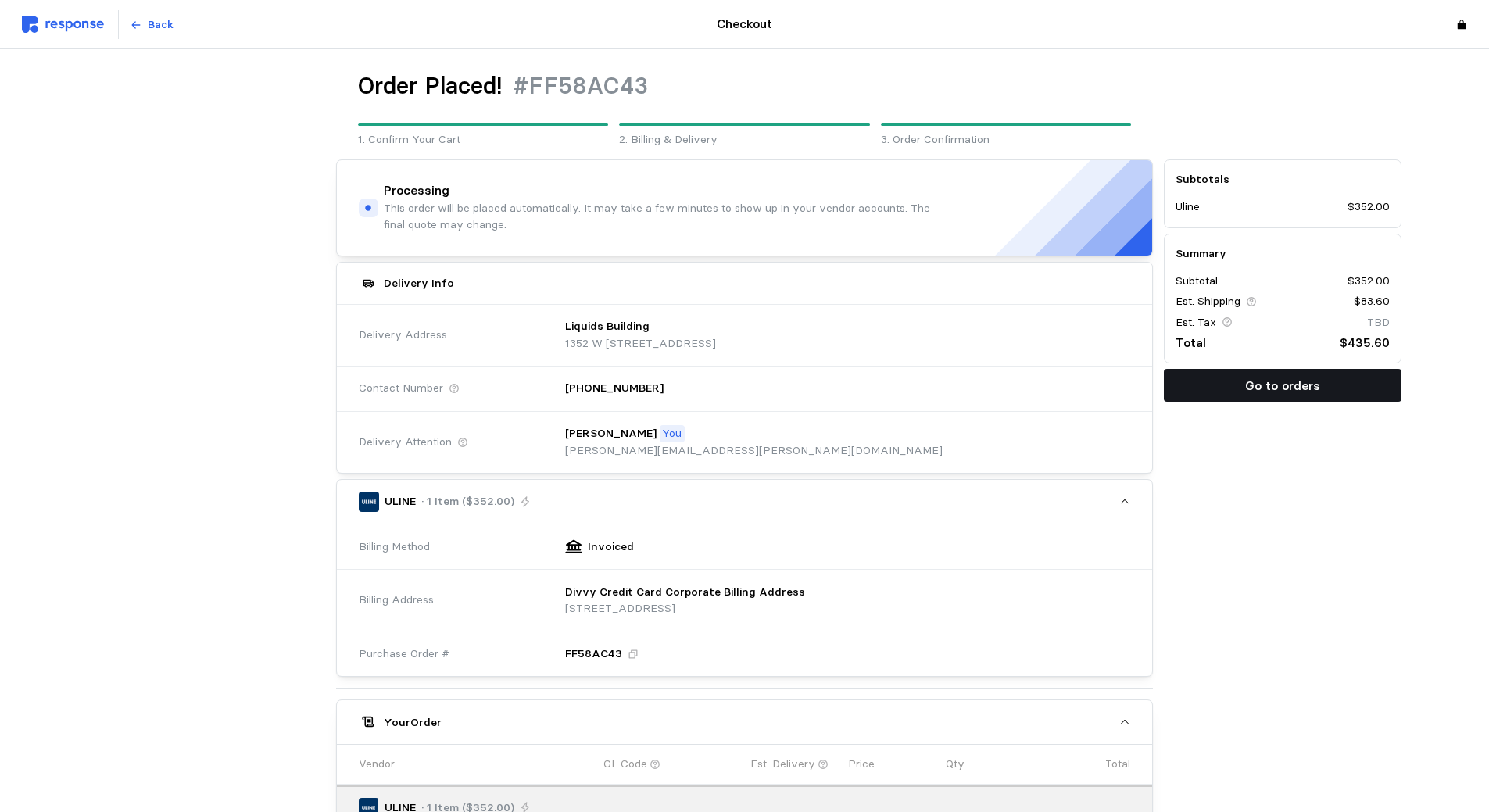
click at [1306, 390] on p "Go to orders" at bounding box center [1283, 385] width 75 height 20
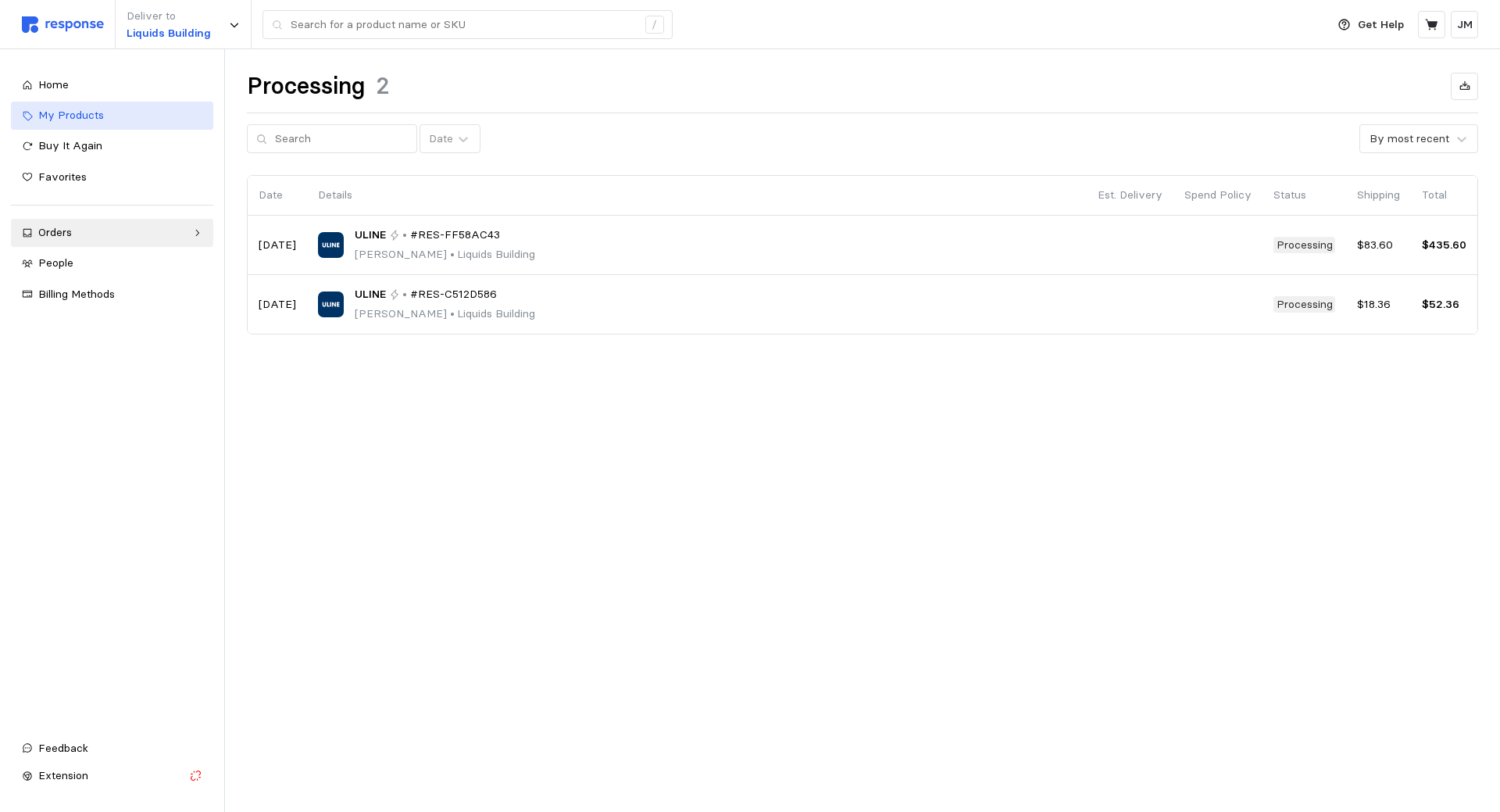
click at [86, 117] on span "My Products" at bounding box center [71, 115] width 66 height 14
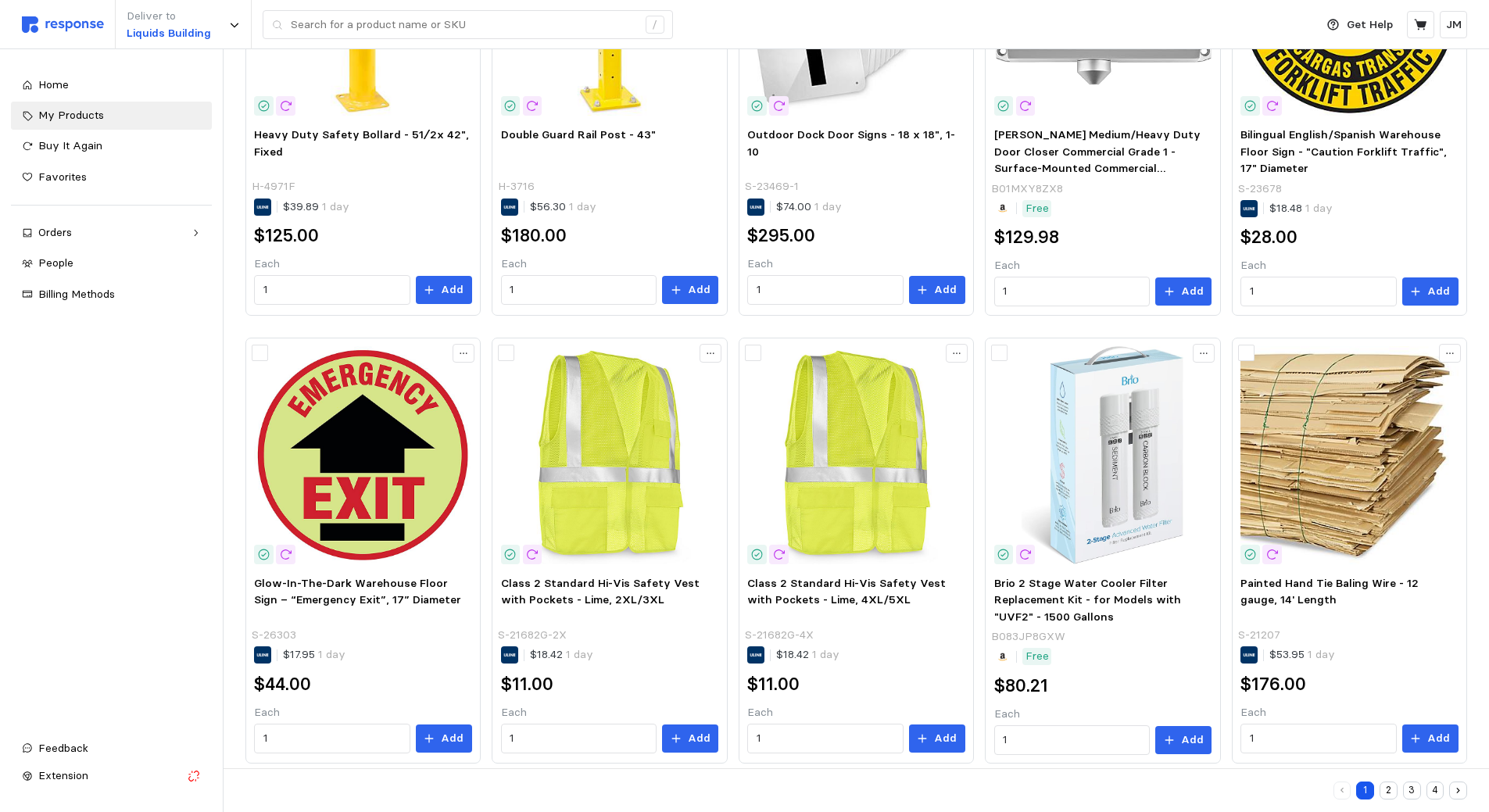
scroll to position [752, 0]
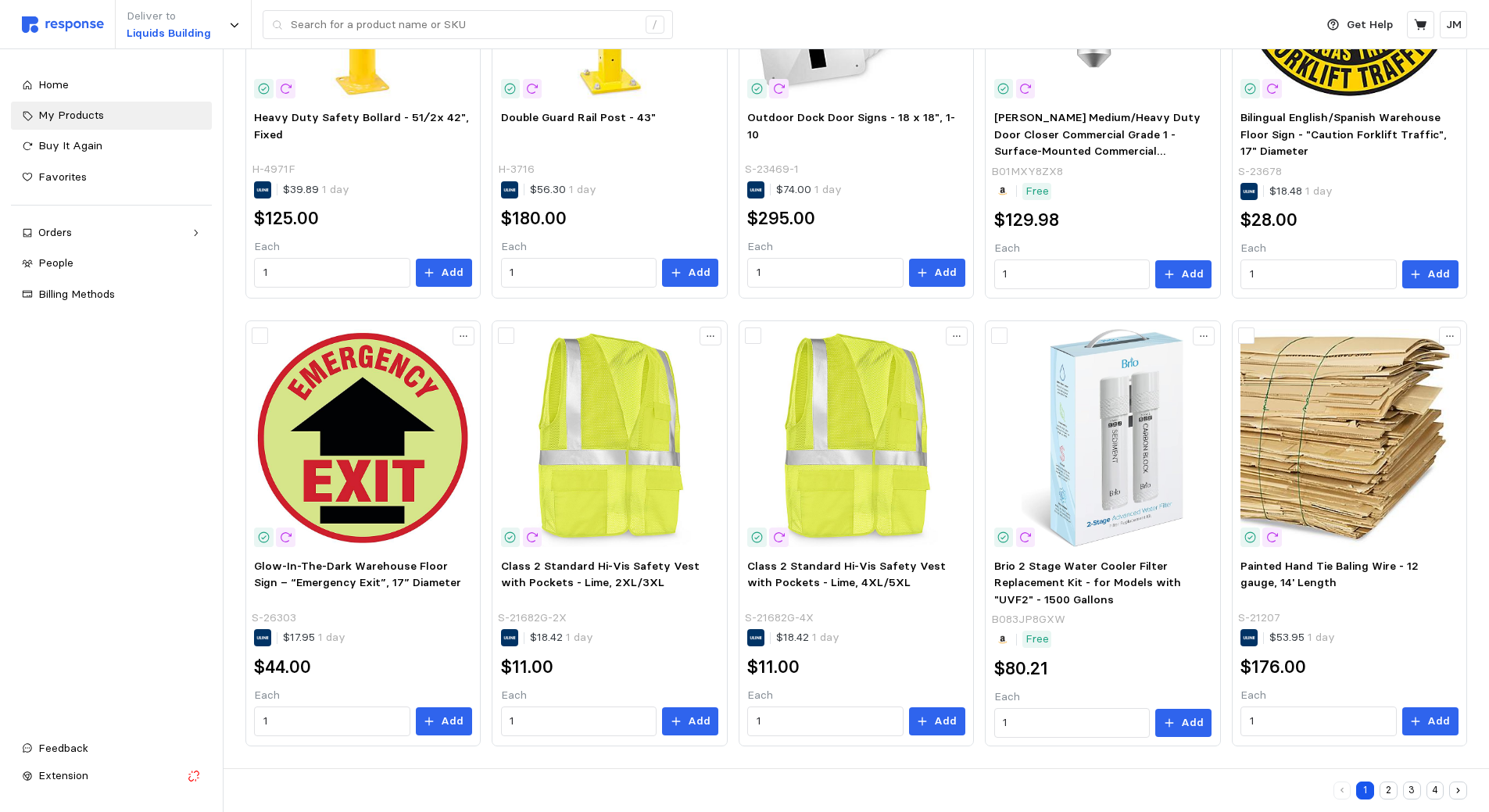
click at [1391, 789] on button "2" at bounding box center [1388, 790] width 18 height 18
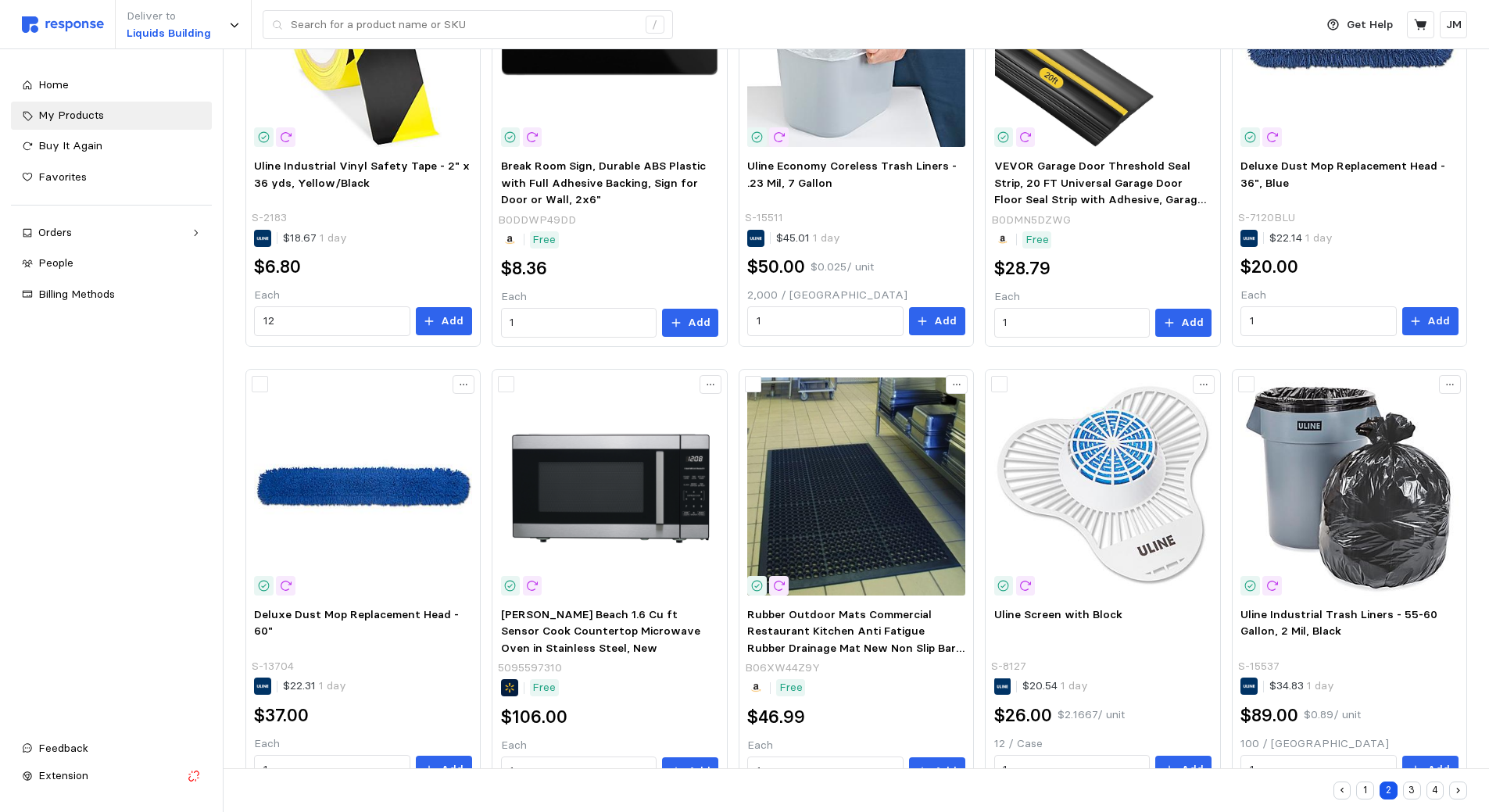
scroll to position [752, 0]
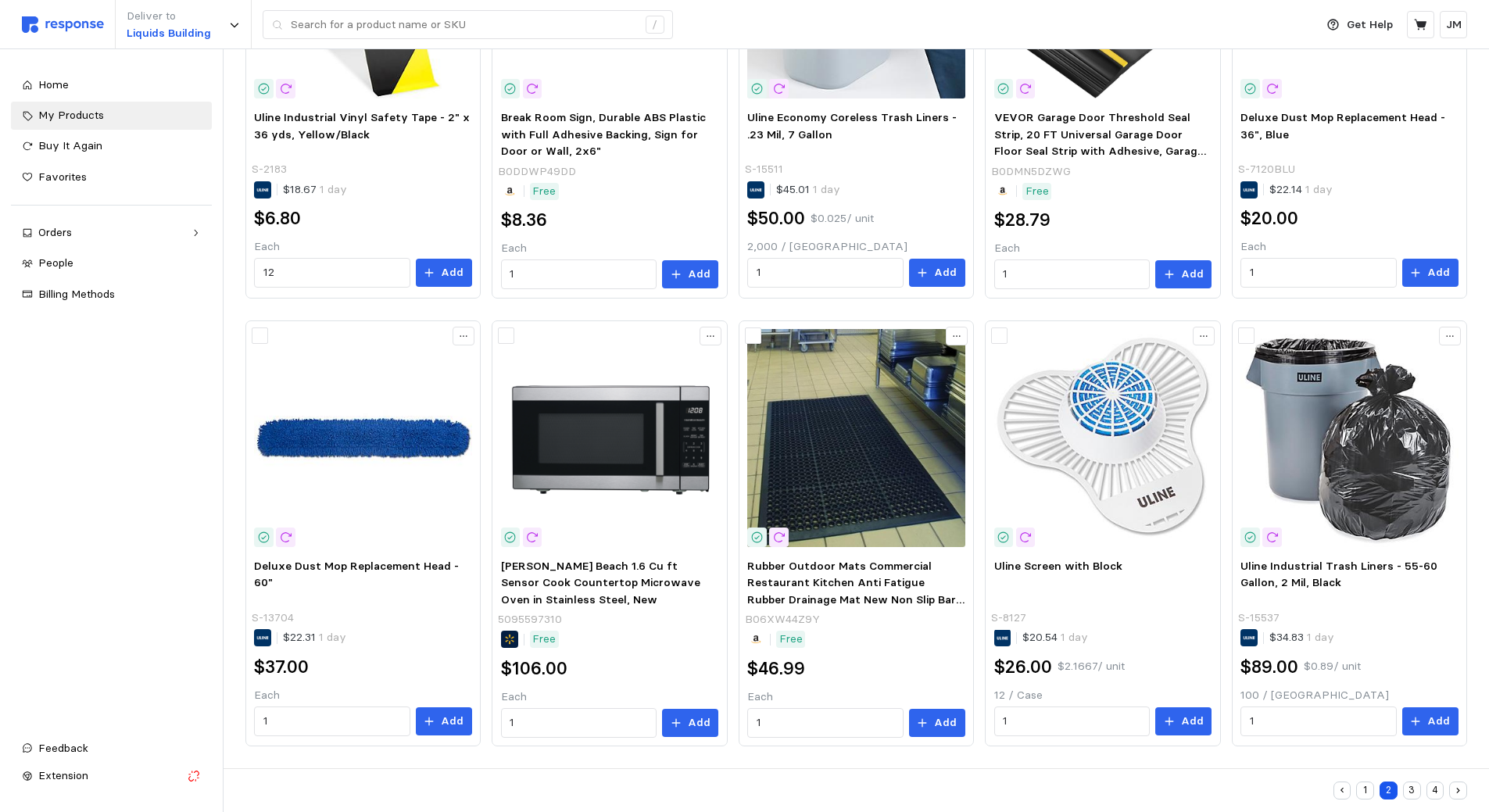
click at [1407, 790] on button "3" at bounding box center [1412, 790] width 18 height 18
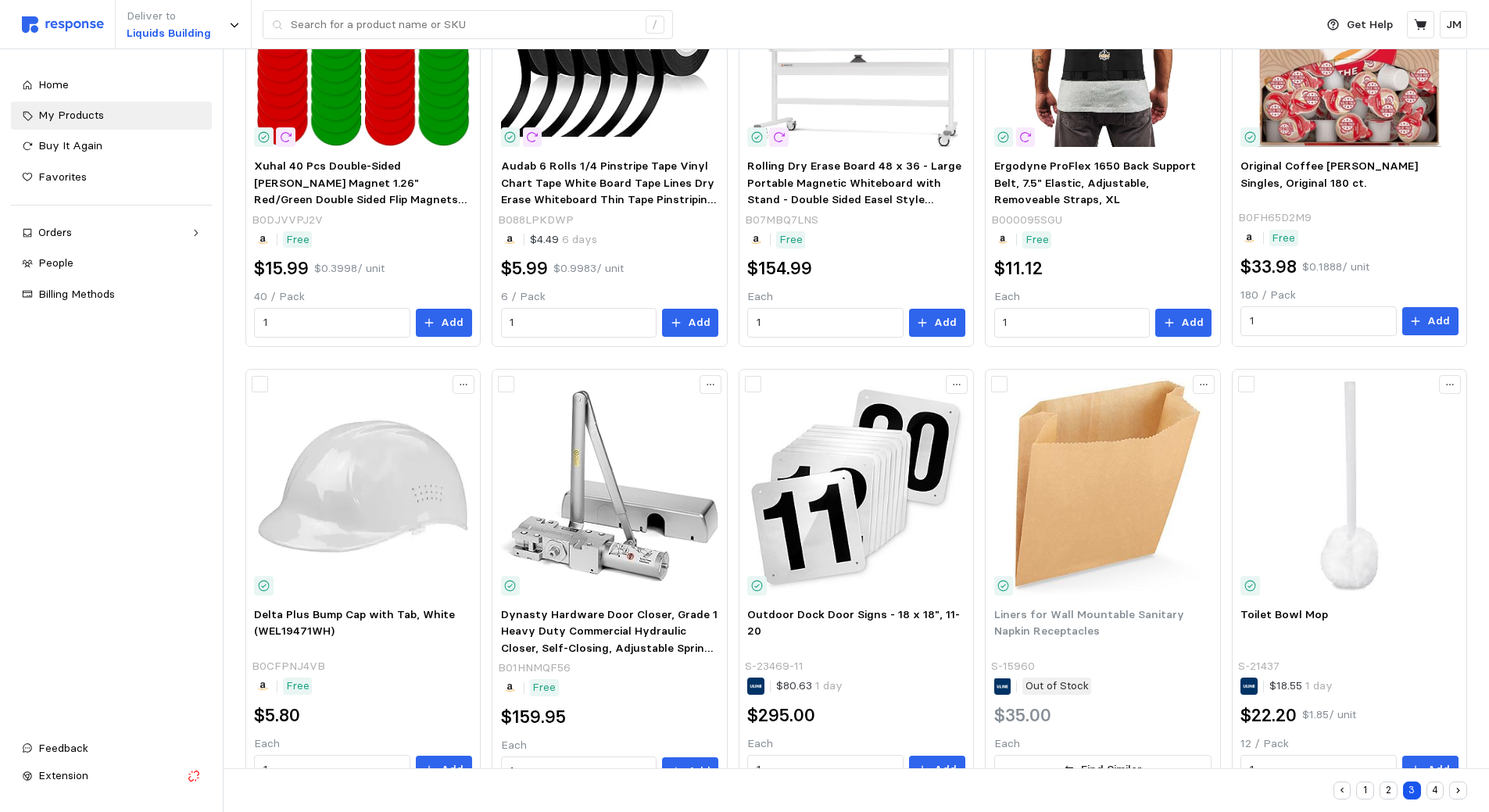
scroll to position [752, 0]
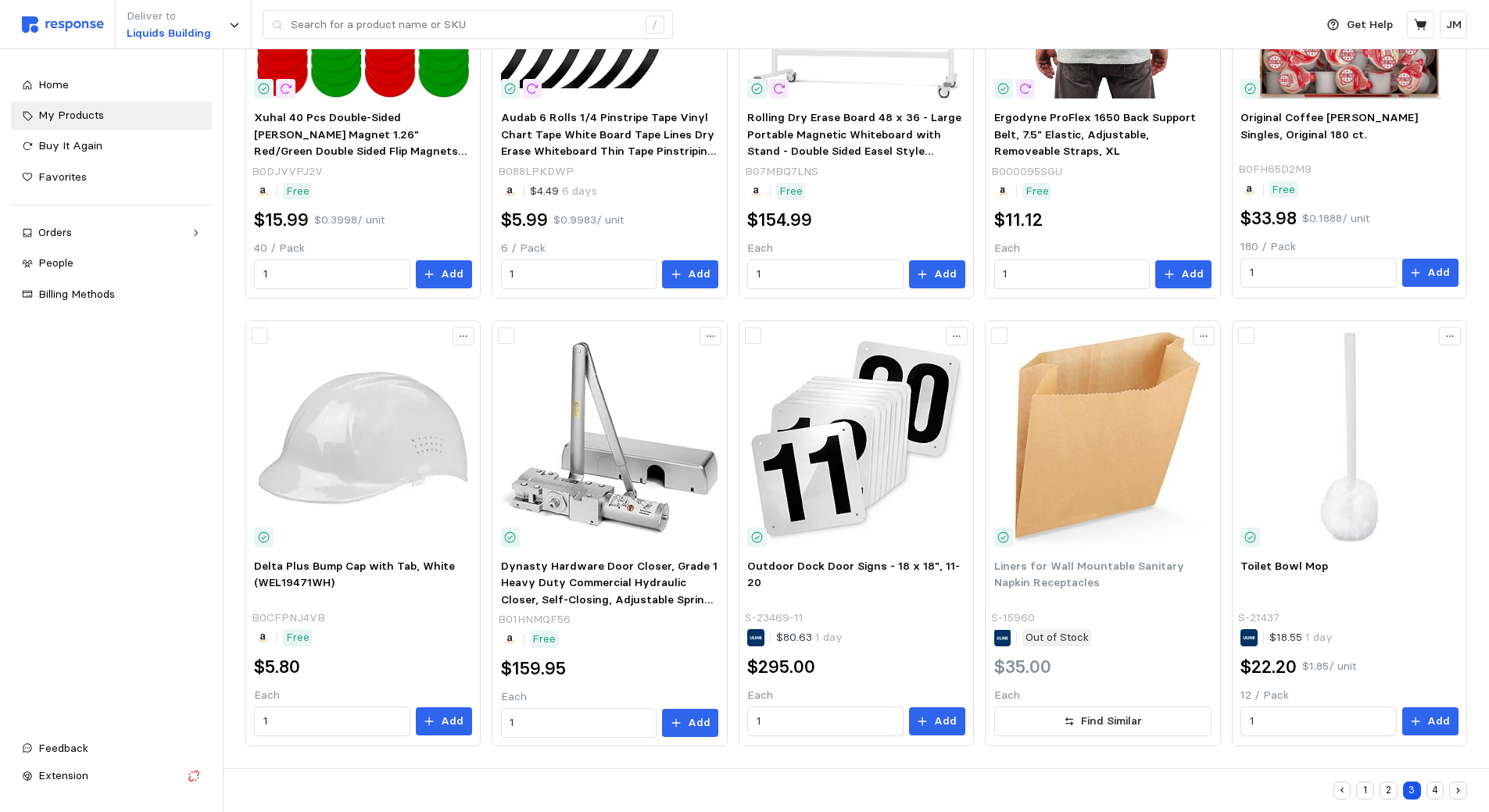
click at [1434, 792] on button "4" at bounding box center [1435, 790] width 18 height 18
